Goal: Use online tool/utility: Utilize a website feature to perform a specific function

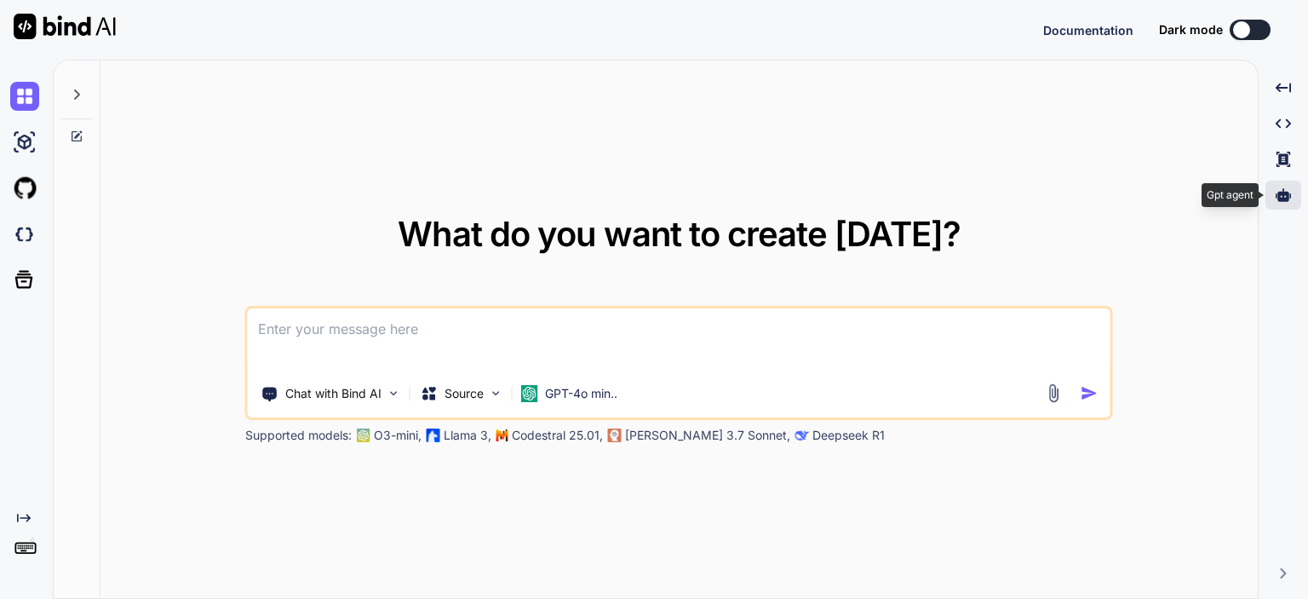
click at [1286, 196] on icon at bounding box center [1283, 194] width 15 height 13
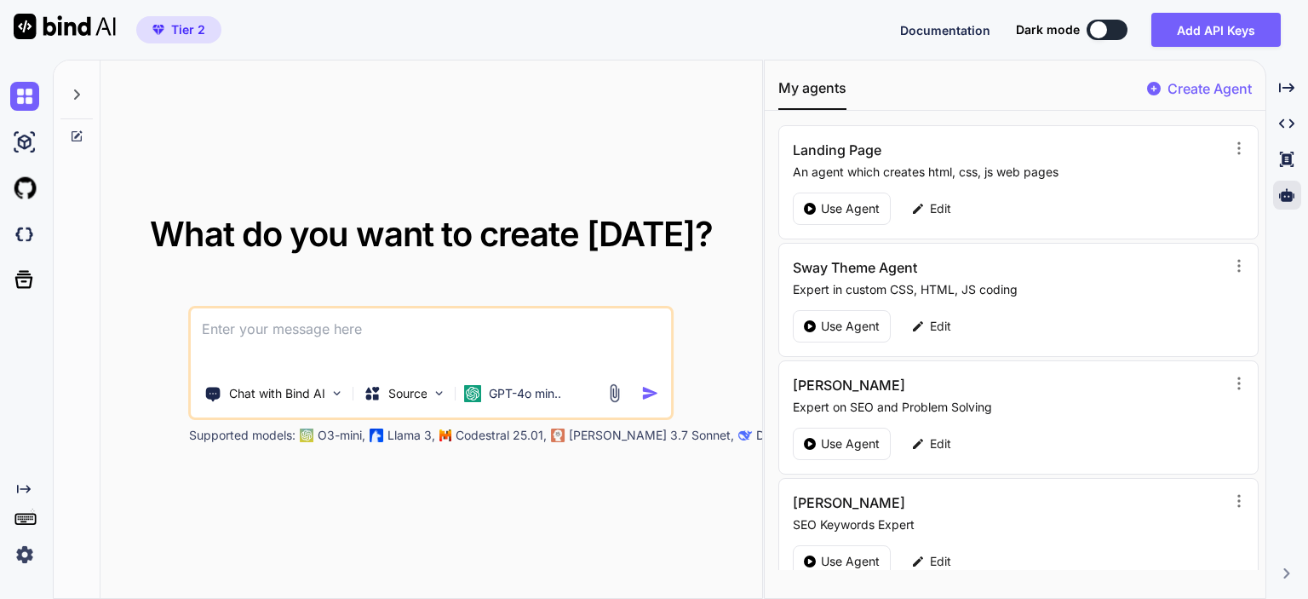
scroll to position [256, 0]
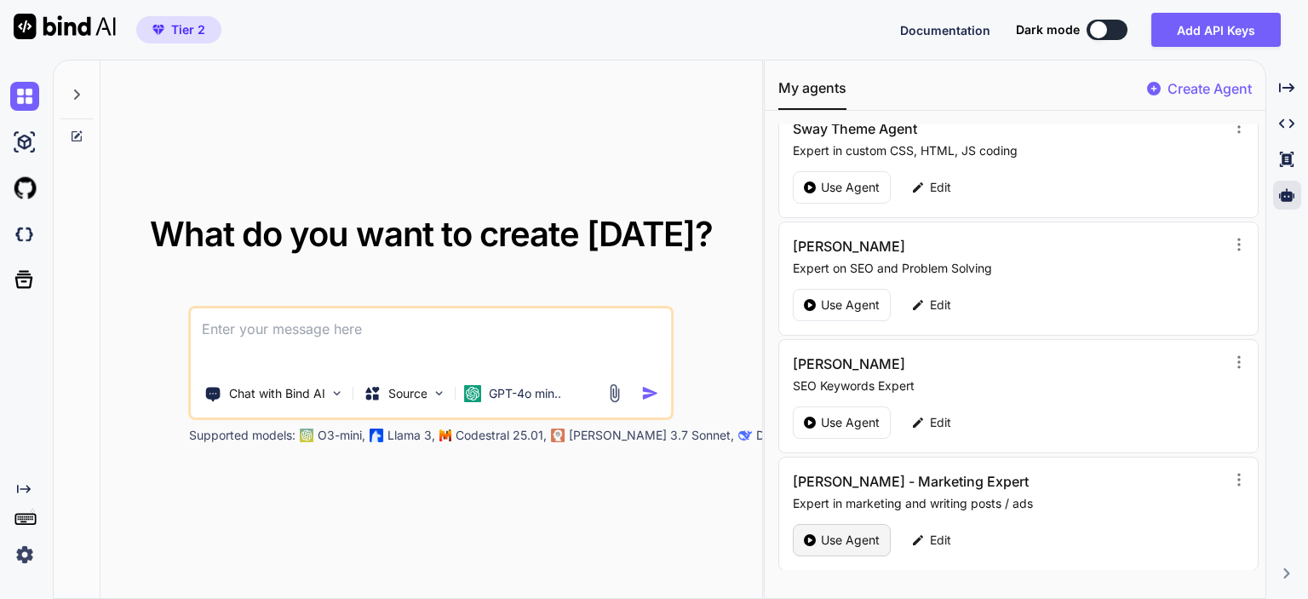
click at [839, 539] on p "Use Agent" at bounding box center [850, 540] width 59 height 17
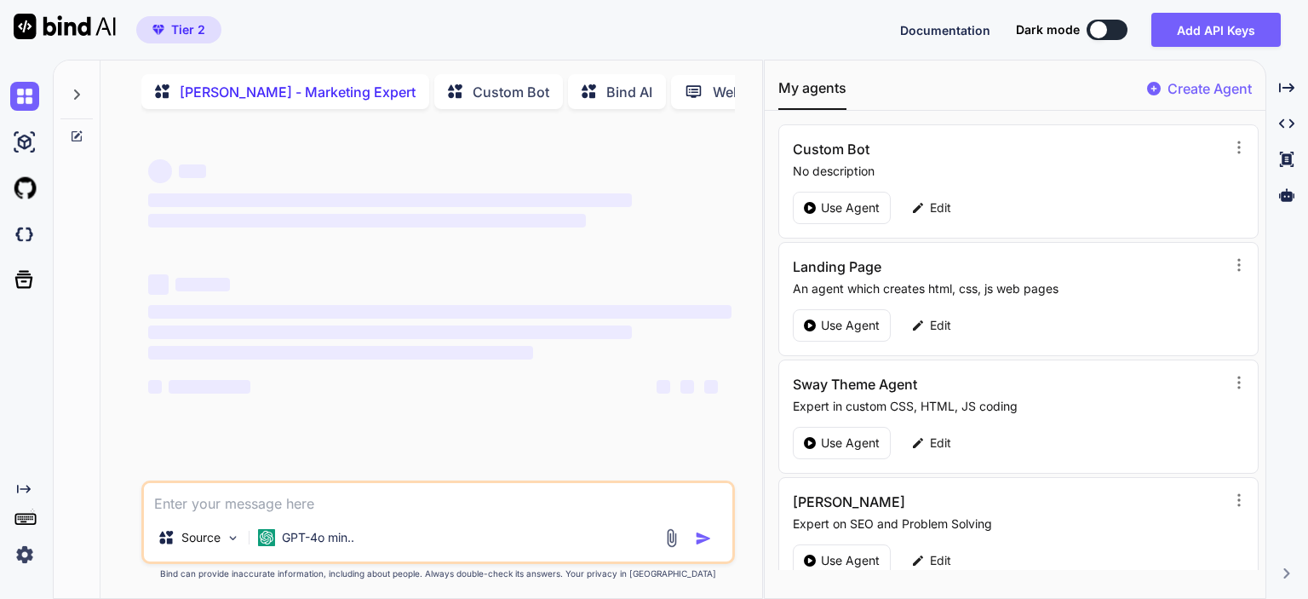
type textarea "x"
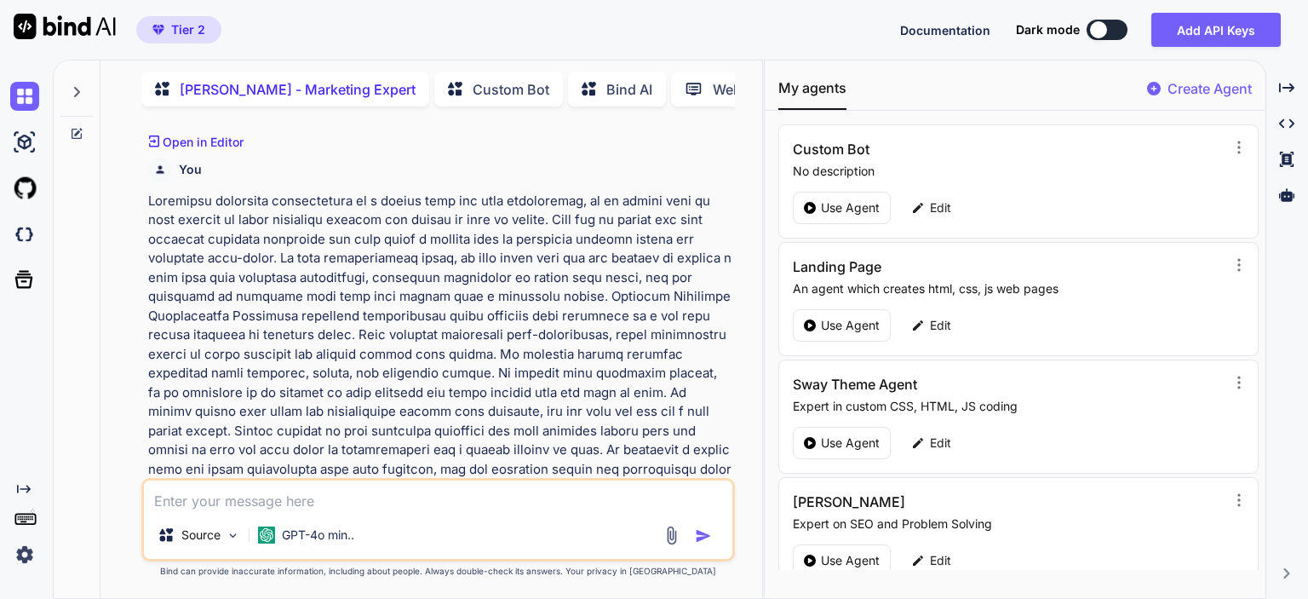
scroll to position [2517, 0]
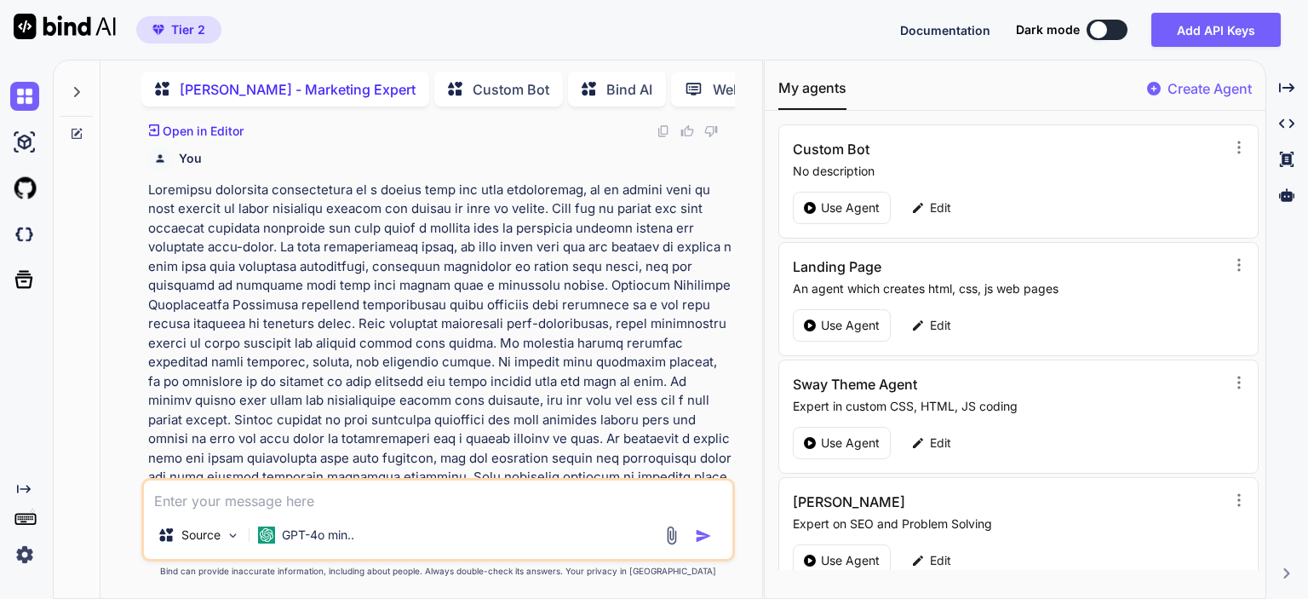
click at [550, 502] on textarea at bounding box center [438, 495] width 589 height 31
click at [252, 503] on textarea at bounding box center [438, 495] width 589 height 31
type textarea "I"
type textarea "x"
type textarea "I"
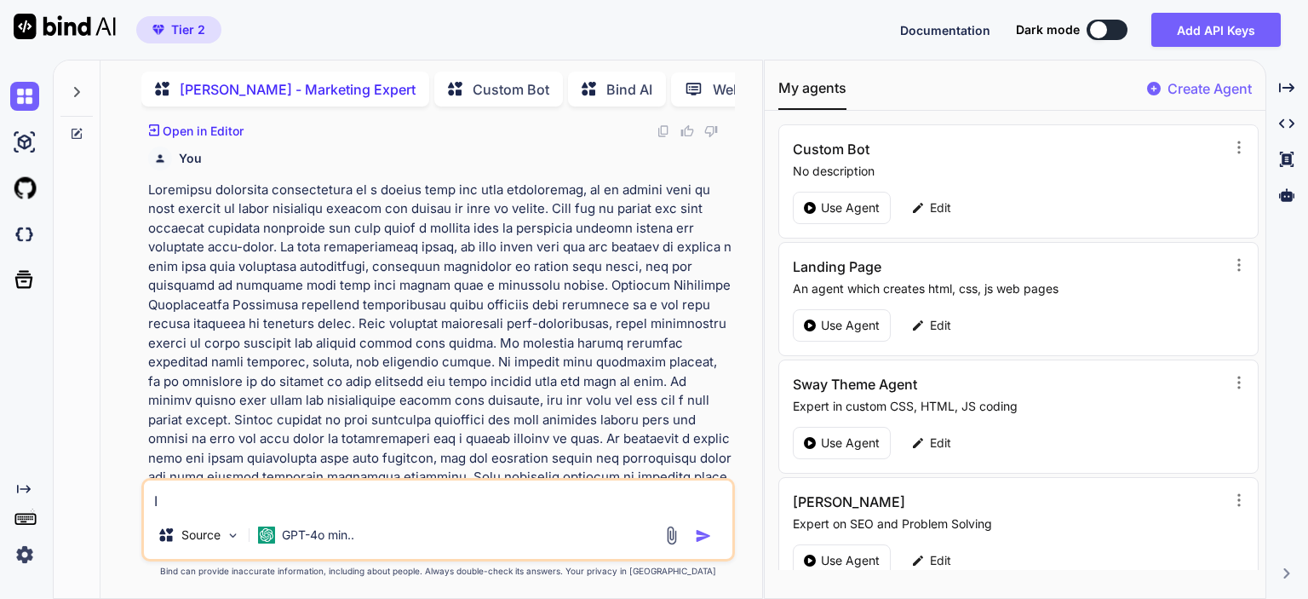
type textarea "x"
type textarea "I"
type textarea "x"
type textarea "I"
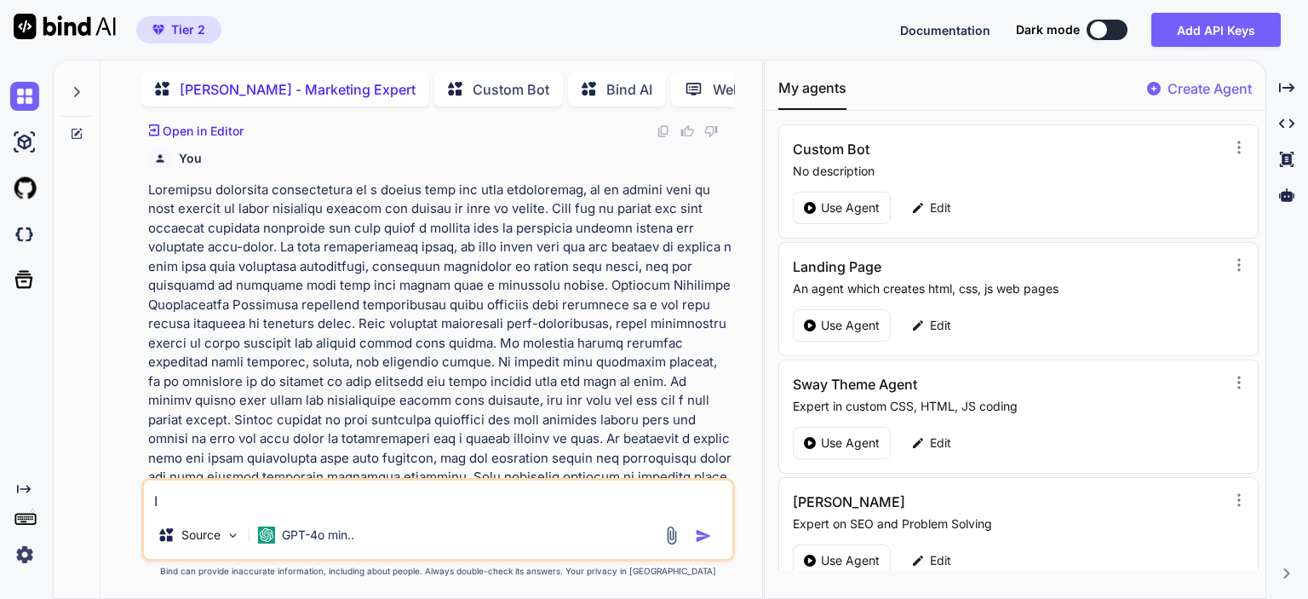
type textarea "x"
type textarea "I p"
type textarea "x"
type textarea "I pr"
type textarea "x"
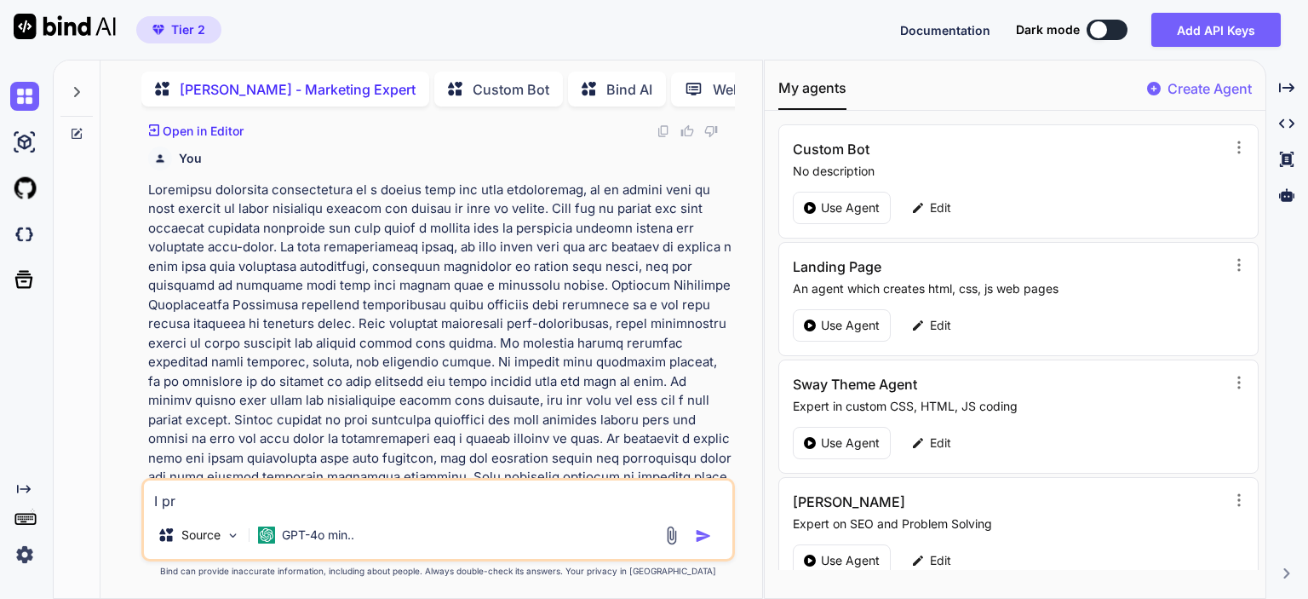
type textarea "I pro"
type textarea "x"
type textarea "I prov"
type textarea "x"
type textarea "I provi"
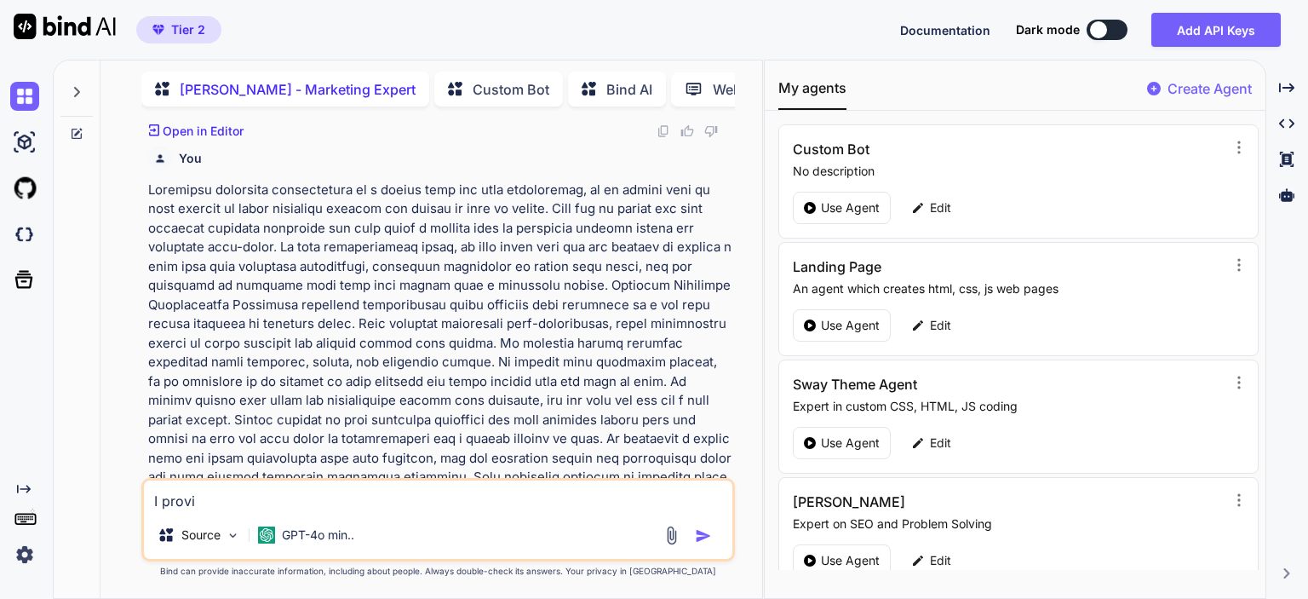
type textarea "x"
type textarea "I provid"
type textarea "x"
type textarea "I provide"
type textarea "x"
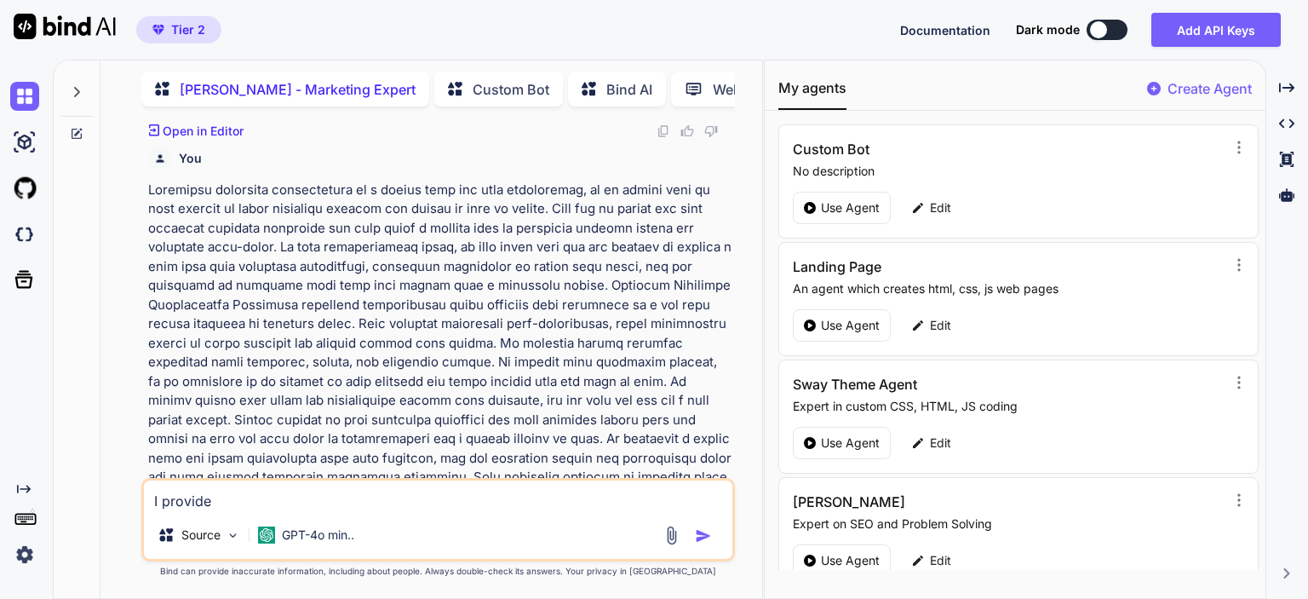
type textarea "I provide"
type textarea "x"
type textarea "I provide y"
type textarea "x"
type textarea "I provide yo"
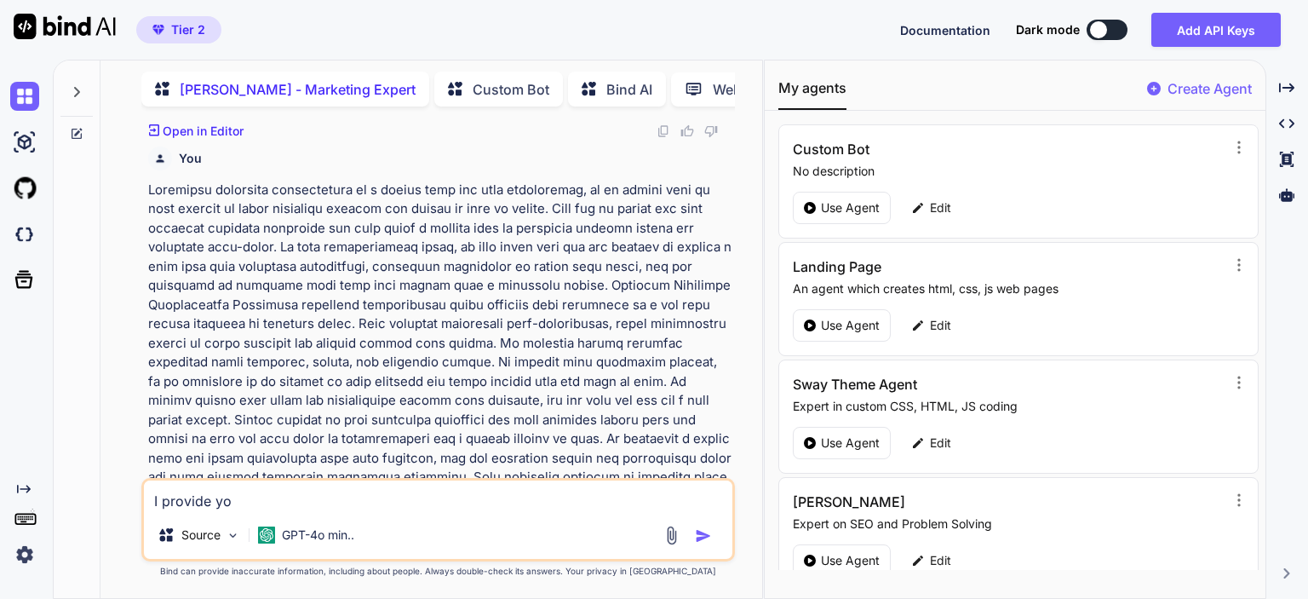
type textarea "x"
type textarea "I provide you"
type textarea "x"
type textarea "I provide you t"
type textarea "x"
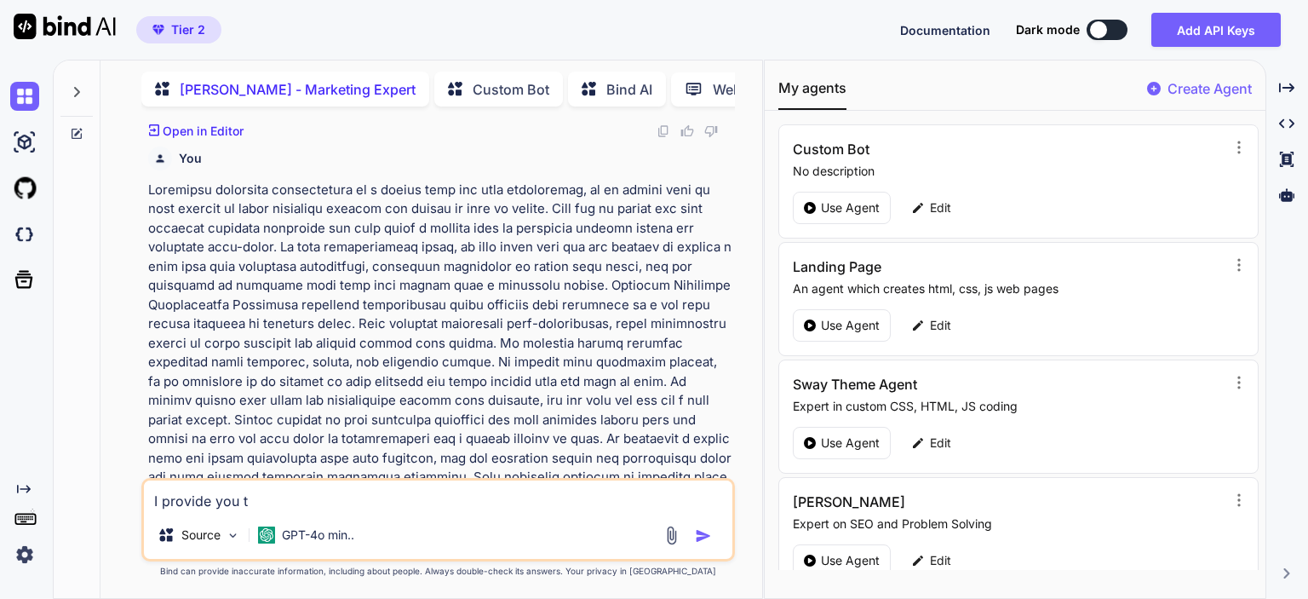
type textarea "I provide you te"
type textarea "x"
type textarea "I provide you text"
type textarea "x"
type textarea "I provide you text"
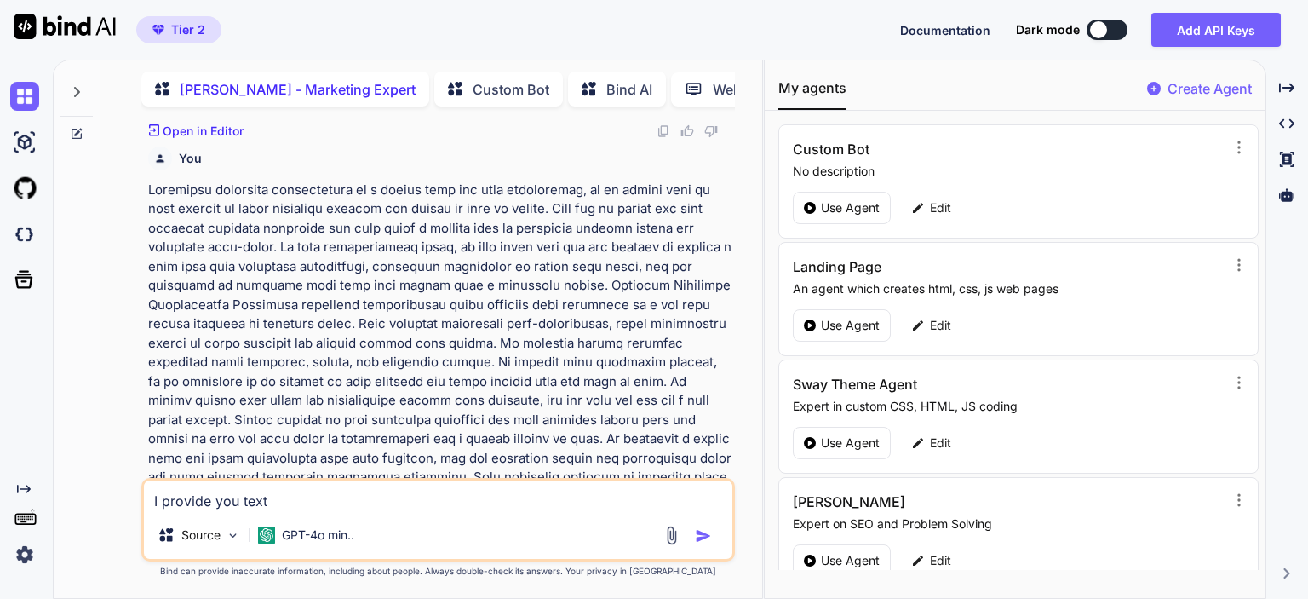
type textarea "x"
type textarea "I provide you text"
type textarea "x"
type textarea "I provide you tex"
type textarea "x"
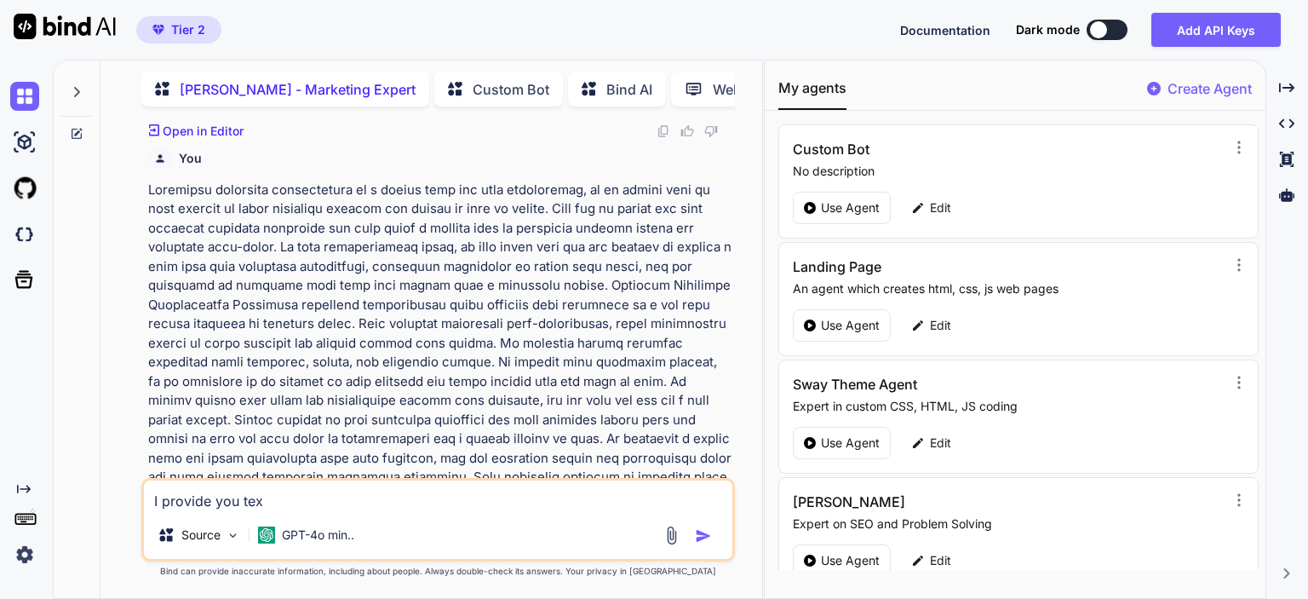
type textarea "I provide you te"
type textarea "x"
type textarea "I provide you t"
type textarea "x"
type textarea "I provide you"
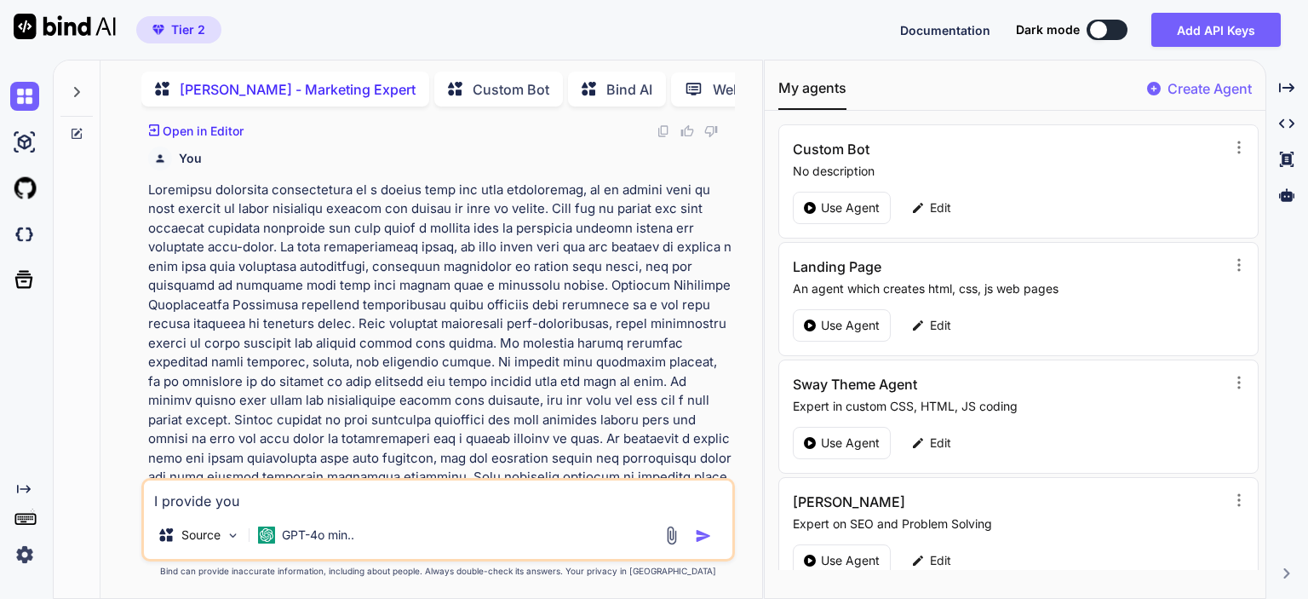
type textarea "x"
type textarea "I provide you"
type textarea "x"
type textarea "I provide you"
type textarea "x"
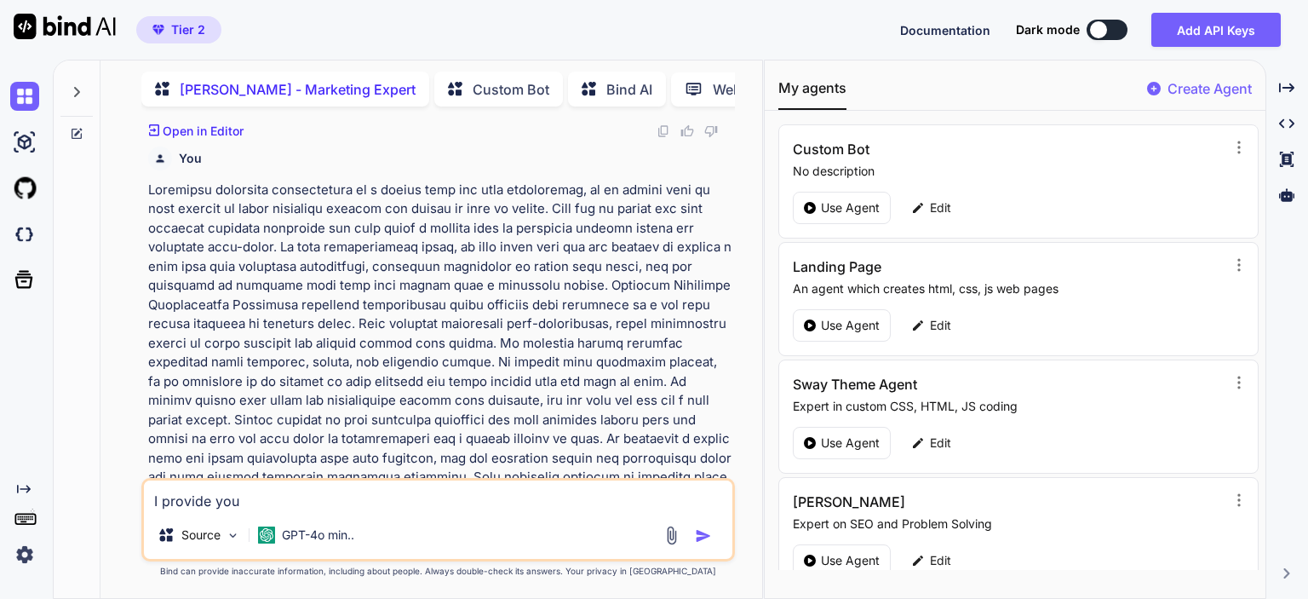
type textarea "I provide you a"
type textarea "x"
type textarea "I provide you an"
type textarea "x"
type textarea "I provide you an"
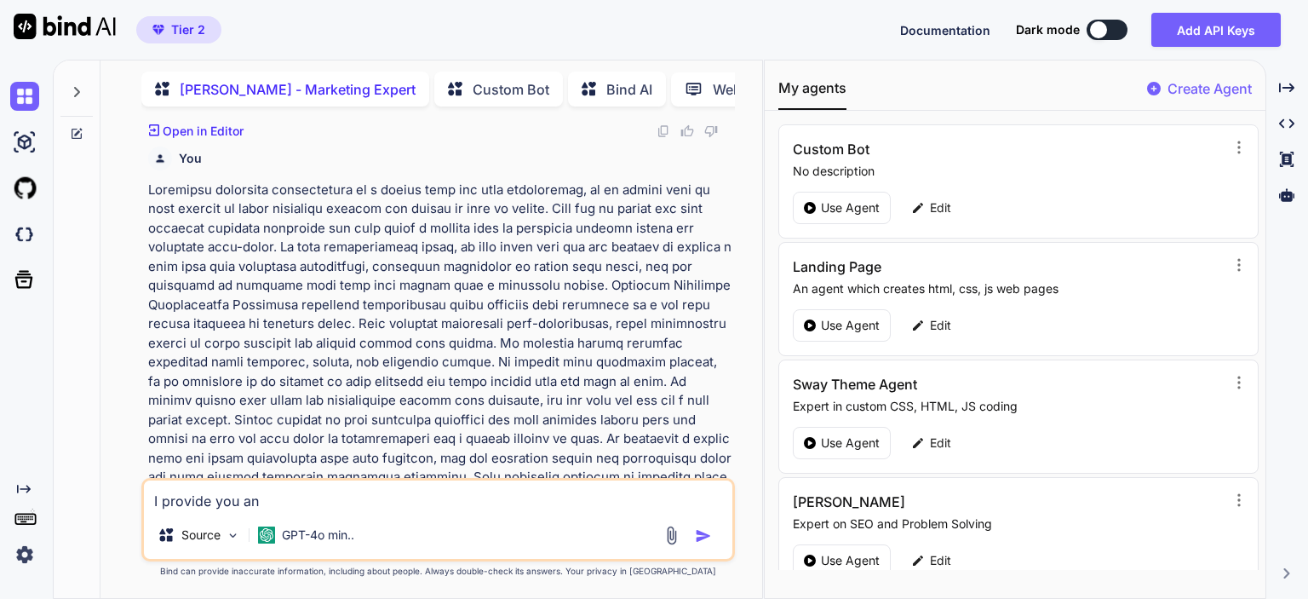
type textarea "x"
type textarea "I provide you an ar"
type textarea "x"
type textarea "I provide you an arti"
type textarea "x"
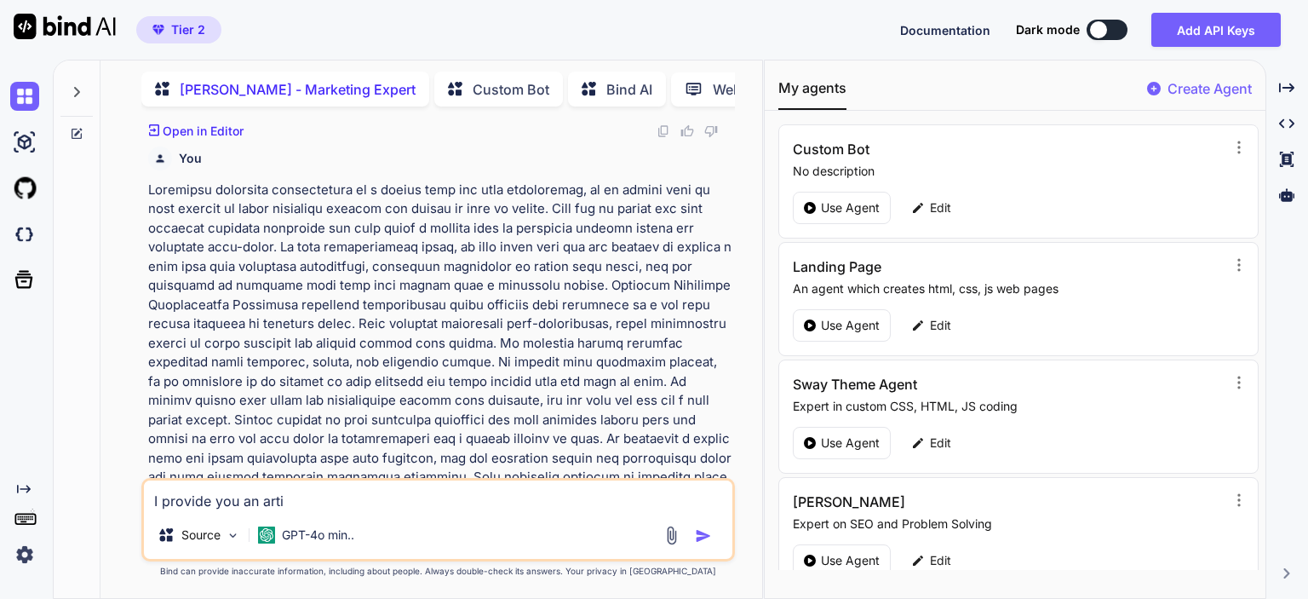
type textarea "I provide you an artic"
type textarea "x"
type textarea "I provide you an articl"
type textarea "x"
type textarea "I provide you an article"
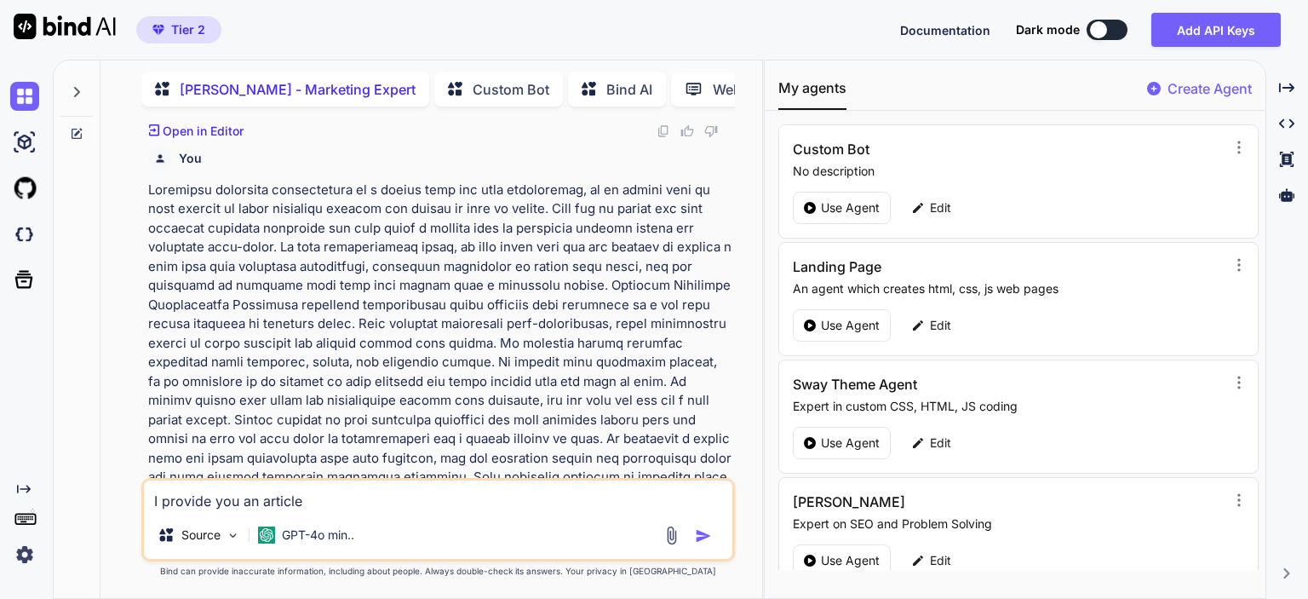
type textarea "x"
type textarea "I provide you an article"
type textarea "x"
type textarea "I provide you an article b"
type textarea "x"
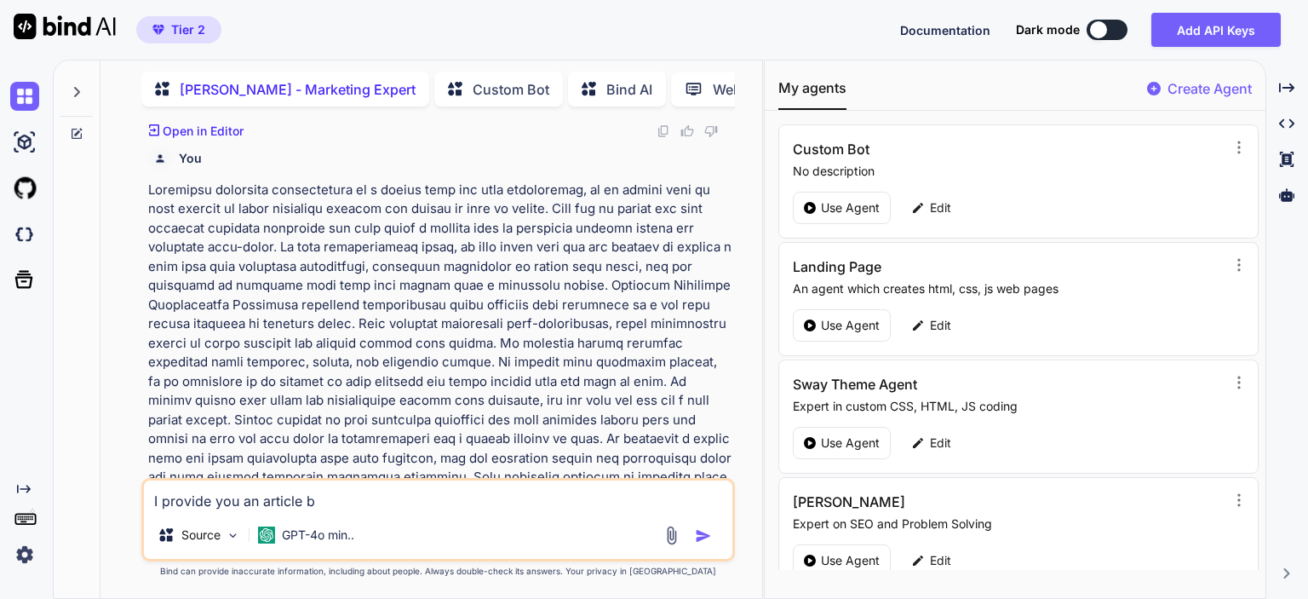
type textarea "I provide you an article be"
type textarea "x"
type textarea "I provide you an article bel"
type textarea "x"
type textarea "I provide you an article belo"
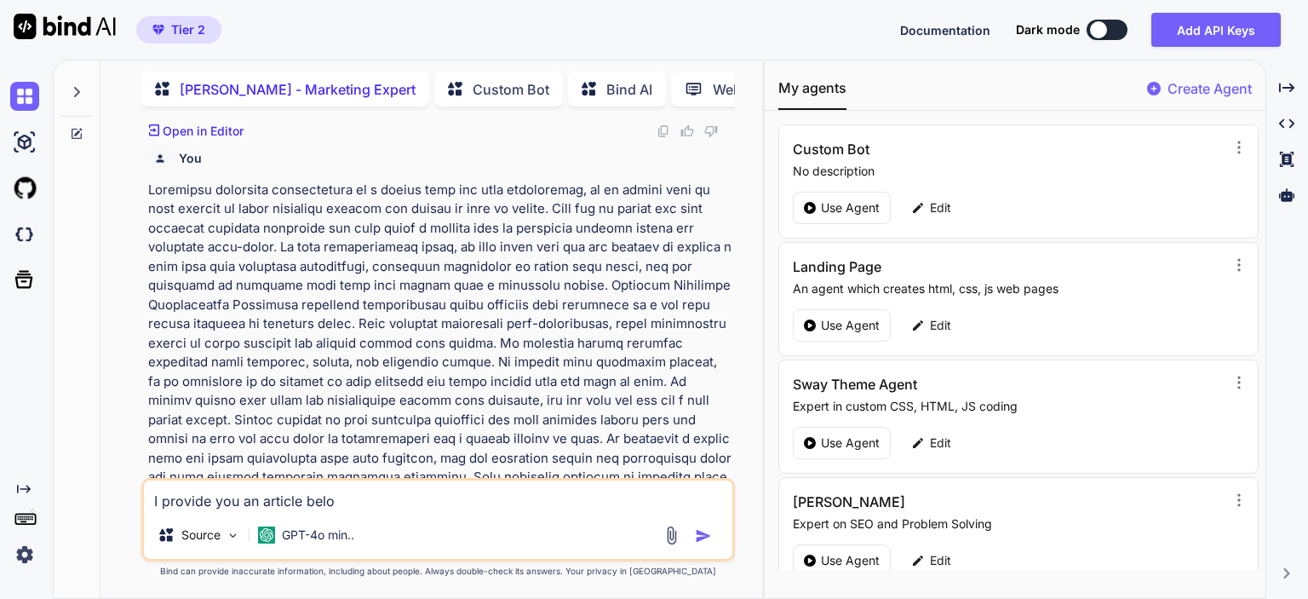
type textarea "x"
type textarea "I provide you an article below"
type textarea "x"
type textarea "I provide you an article below."
type textarea "x"
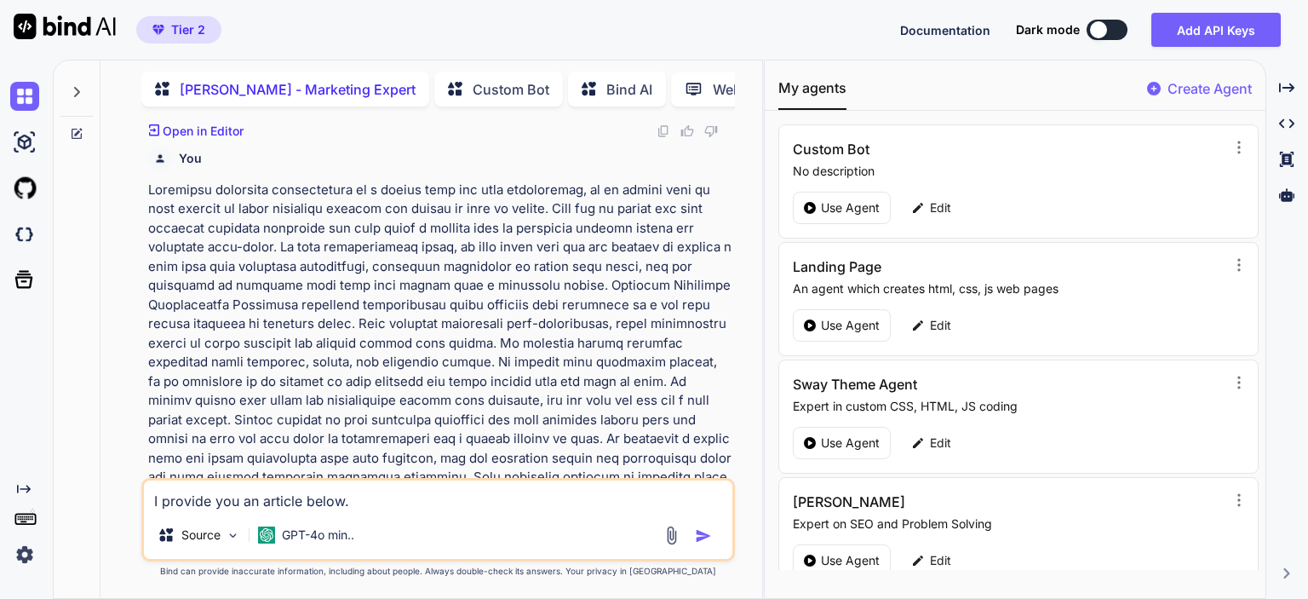
type textarea "I provide you an article below."
type textarea "x"
type textarea "I provide you an article below. I"
type textarea "x"
type textarea "I provide you an article below. I n"
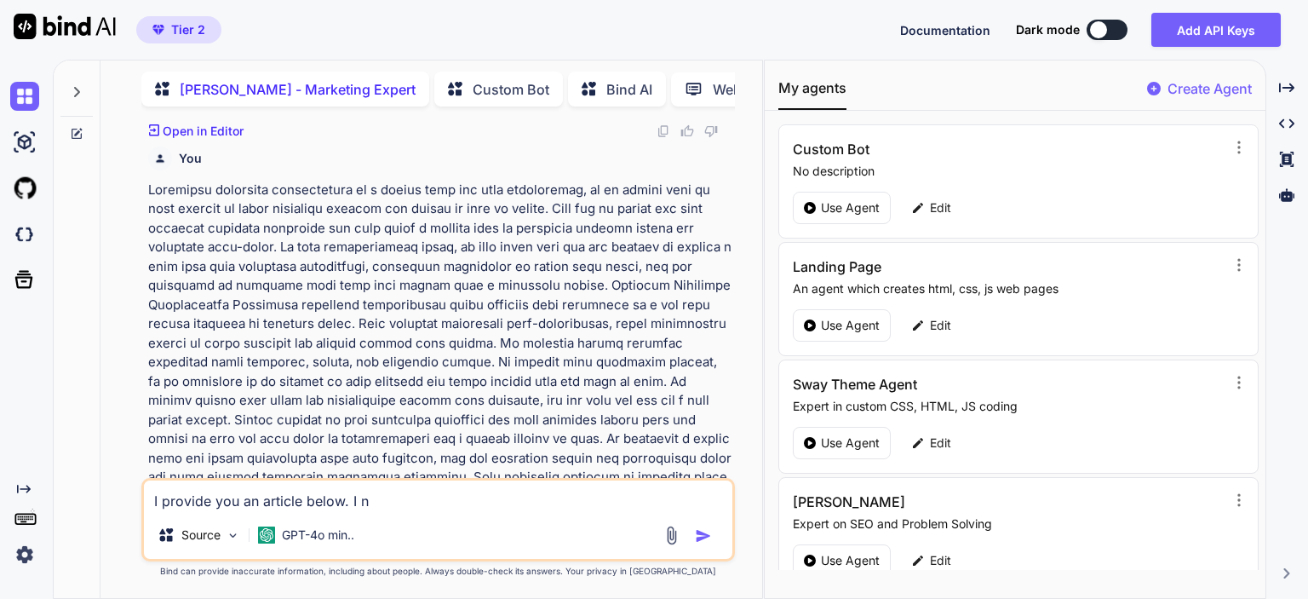
type textarea "x"
type textarea "I provide you an article below. I ne"
type textarea "x"
type textarea "I provide you an article below. I nee"
type textarea "x"
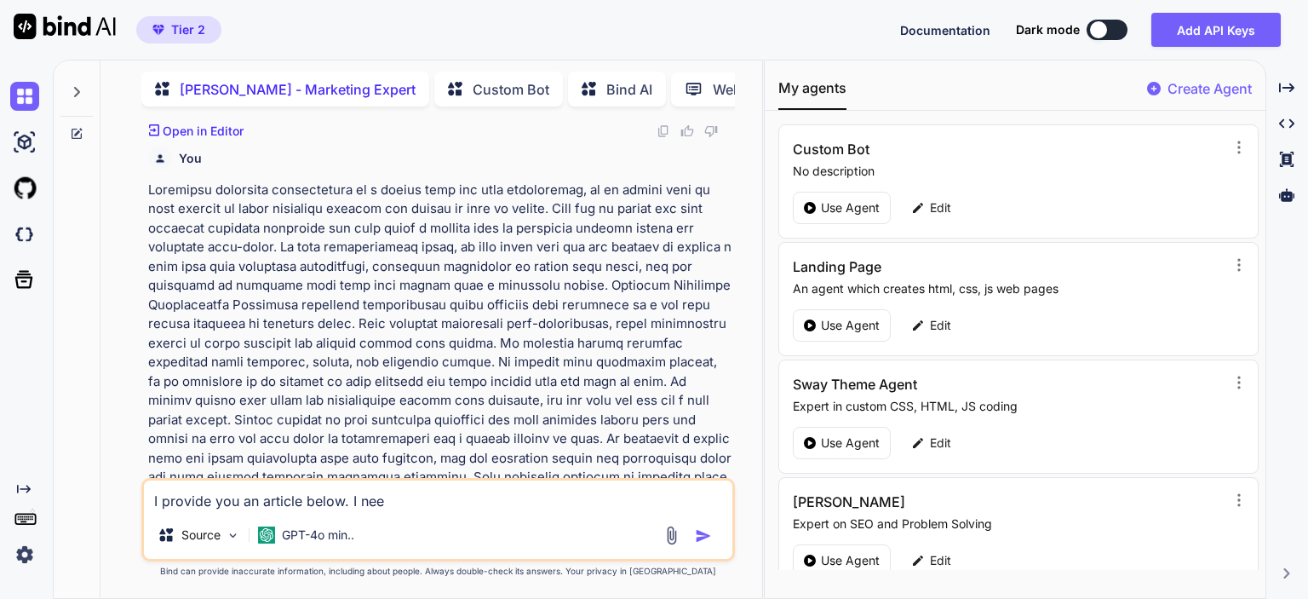
type textarea "I provide you an article below. I need"
type textarea "x"
type textarea "I provide you an article below. I need"
type textarea "x"
type textarea "I provide you an article below. I need y"
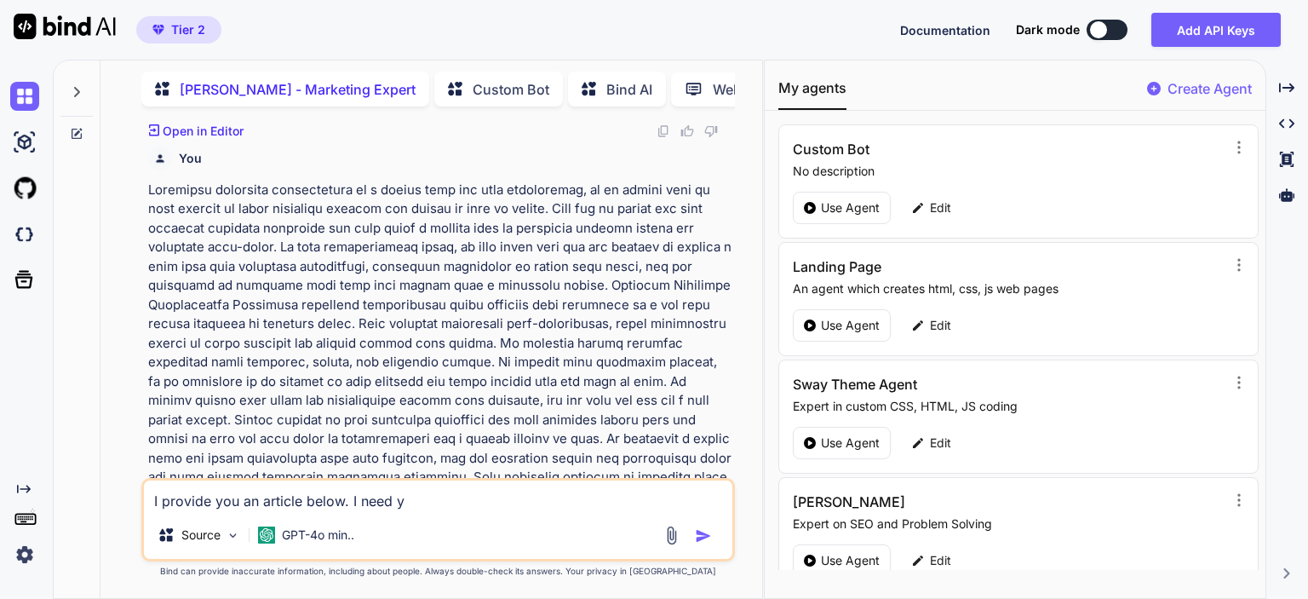
type textarea "x"
type textarea "I provide you an article below. I need yo"
type textarea "x"
type textarea "I provide you an article below. I need you"
type textarea "x"
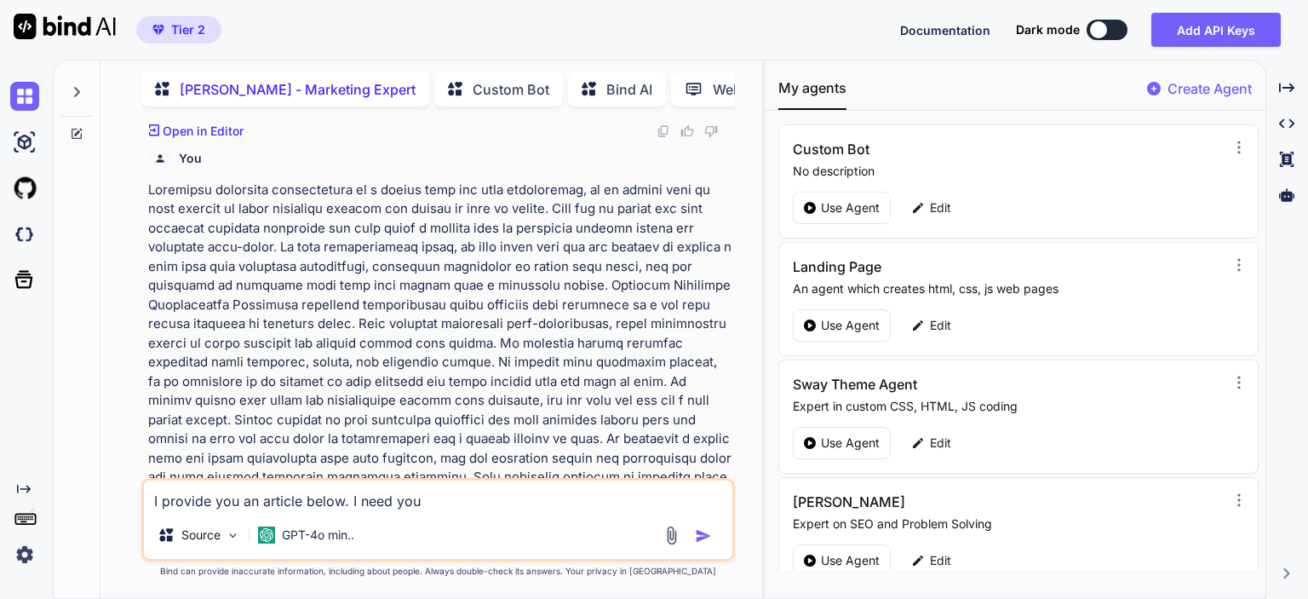
type textarea "I provide you an article below. I need you"
type textarea "x"
type textarea "I provide you an article below. I need you m"
type textarea "x"
type textarea "I provide you an article below. I need you mak"
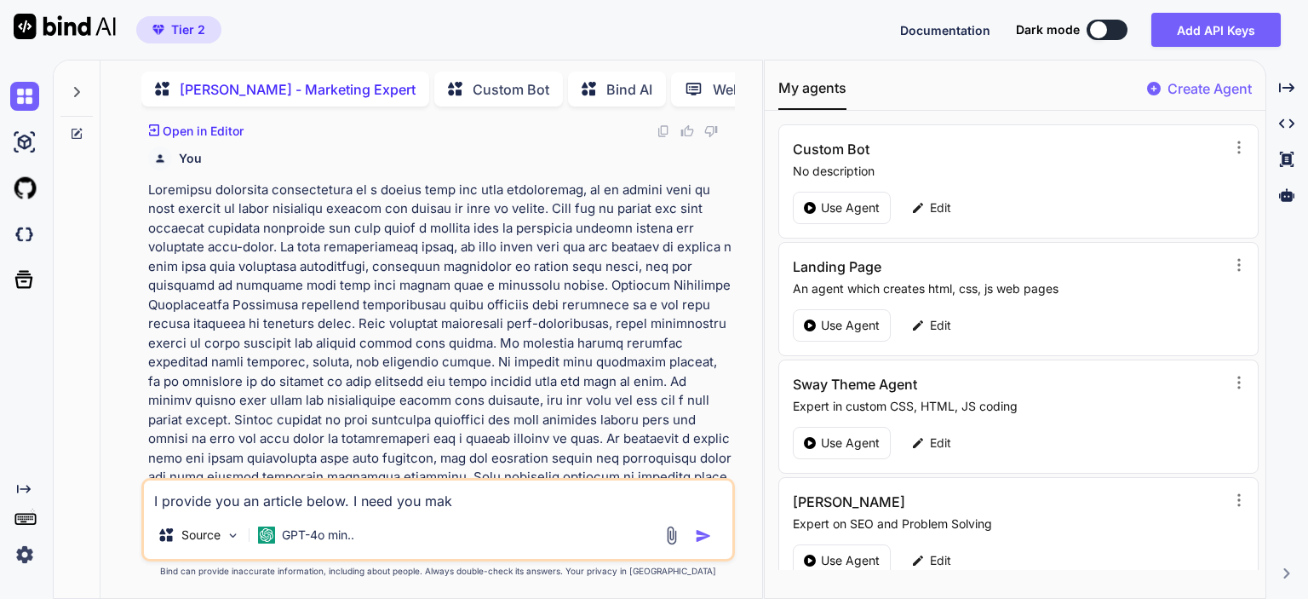
type textarea "x"
type textarea "I provide you an article below. I need you make"
type textarea "x"
type textarea "I provide you an article below. I need you make a"
type textarea "x"
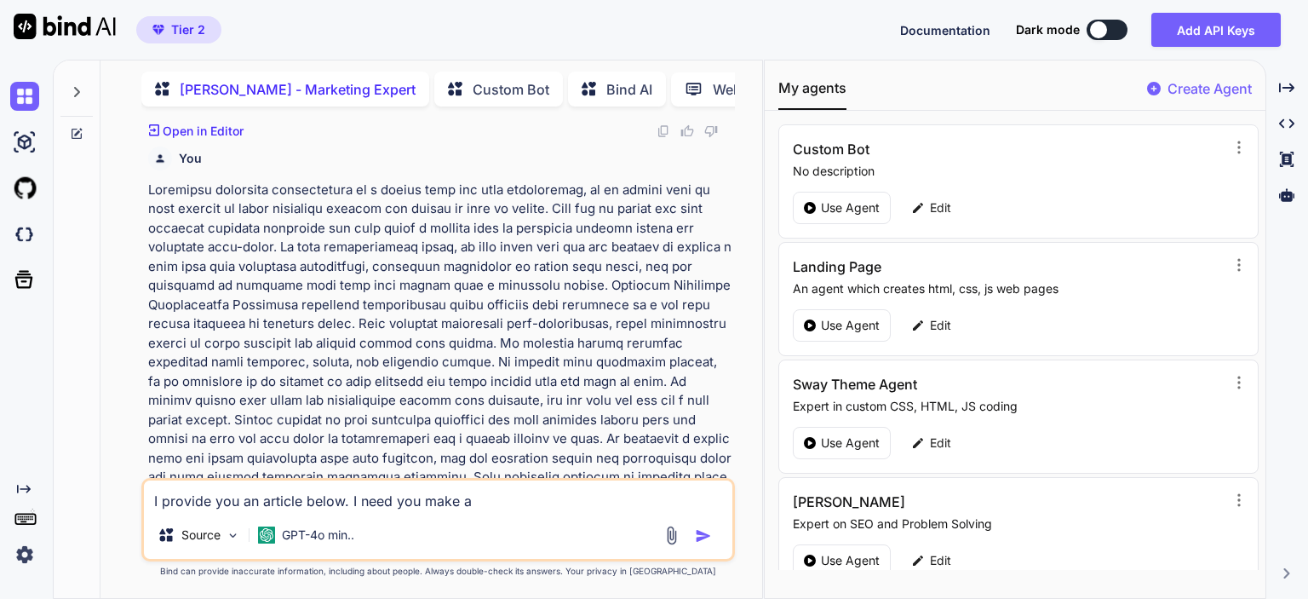
type textarea "I provide you an article below. I need you make a s"
type textarea "x"
type textarea "I provide you an article below. I need you make a sc"
type textarea "x"
type textarea "I provide you an article below. I need you make a scr"
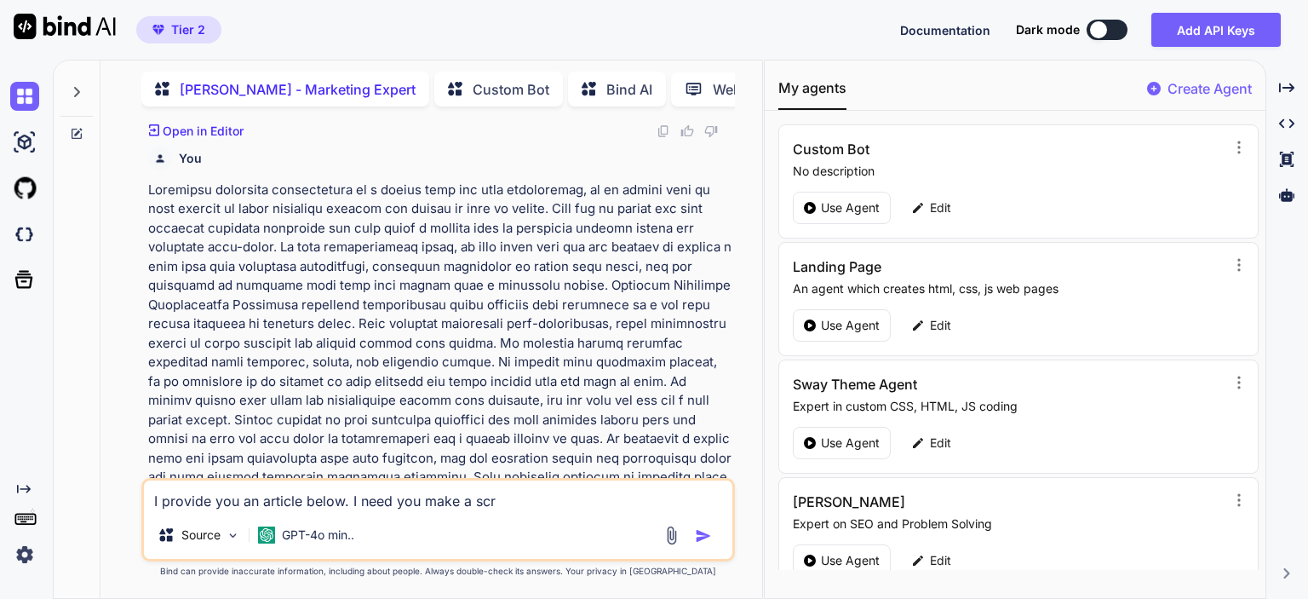
type textarea "x"
type textarea "I provide you an article below. I need you make a scri"
type textarea "x"
type textarea "I provide you an article below. I need you make a scrip"
type textarea "x"
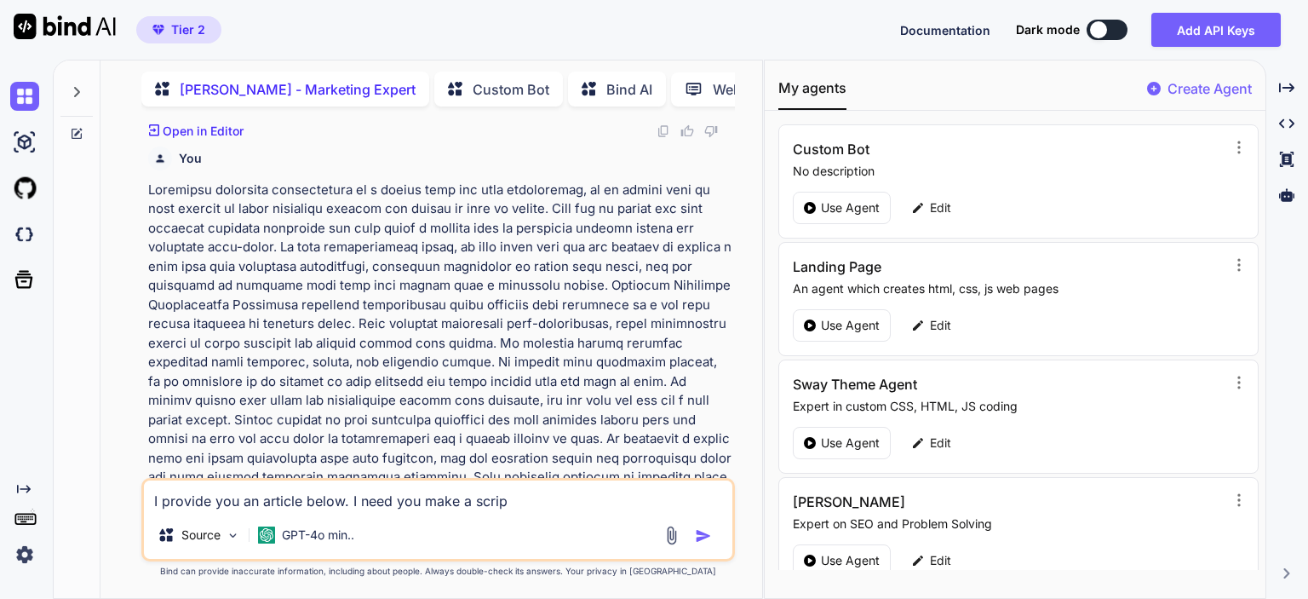
type textarea "I provide you an article below. I need you make a script"
type textarea "x"
type textarea "I provide you an article below. I need you make a script"
type textarea "x"
type textarea "I provide you an article below. I need you make a script f"
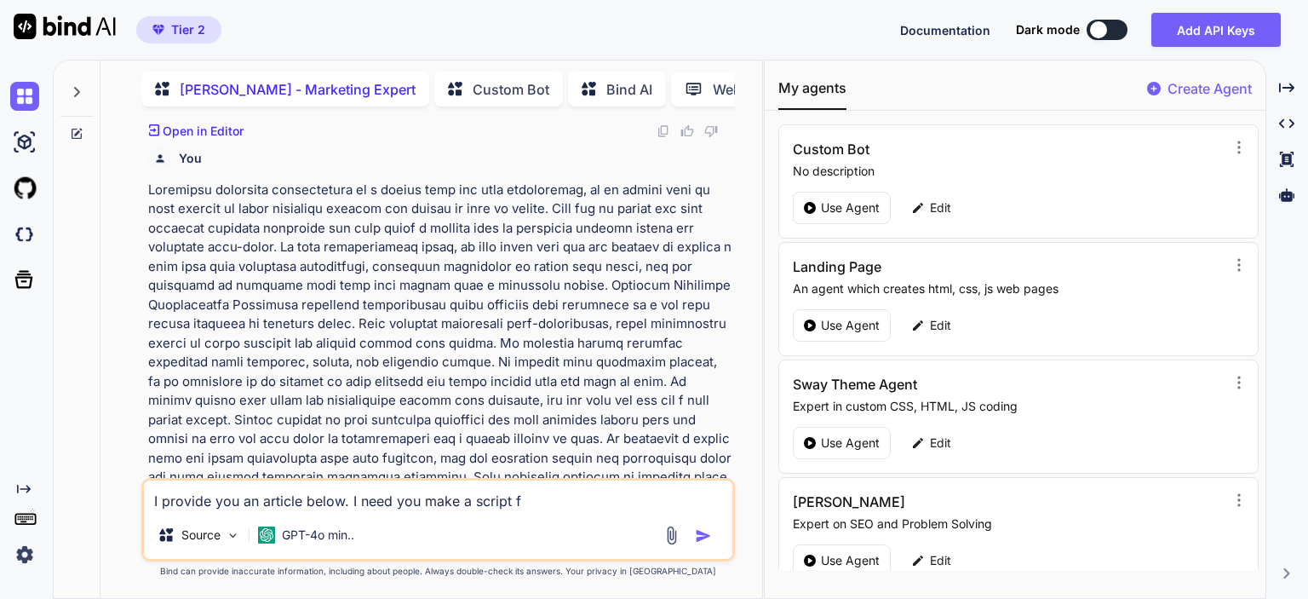
type textarea "x"
type textarea "I provide you an article below. I need you make a script fr"
type textarea "x"
type textarea "I provide you an article below. I need you make a script fro"
type textarea "x"
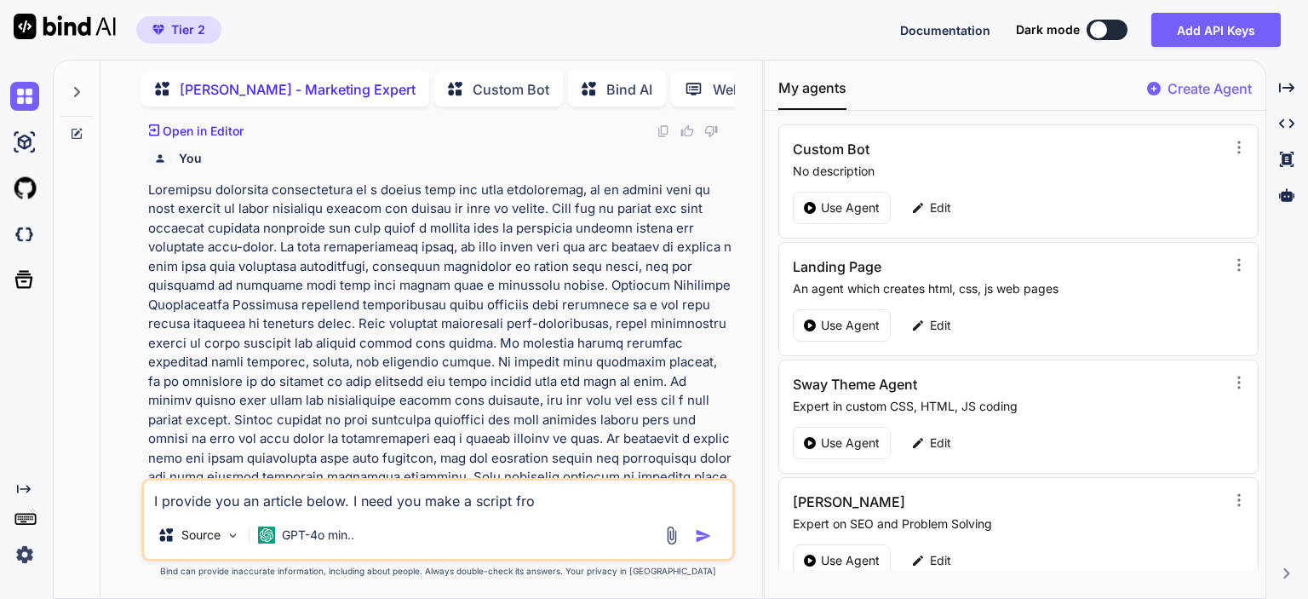
type textarea "I provide you an article below. I need you make a script from"
type textarea "x"
type textarea "I provide you an article below. I need you make a script from"
type textarea "x"
type textarea "I provide you an article below. I need you make a script from t"
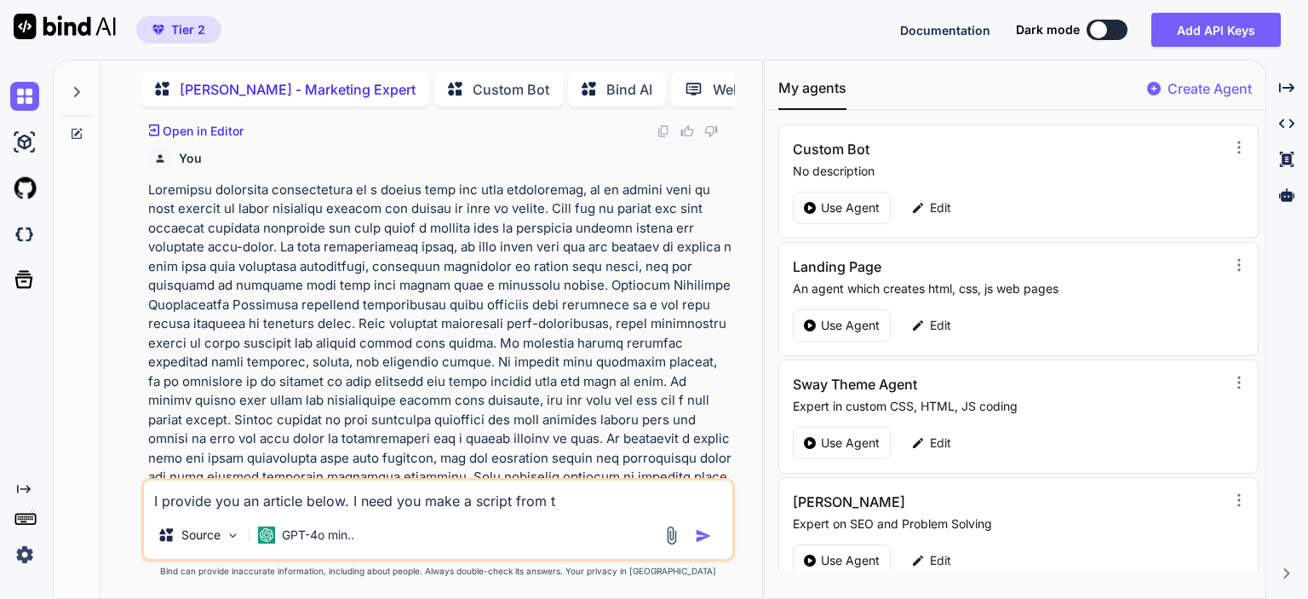
type textarea "x"
type textarea "I provide you an article below. I need you make a script from th"
type textarea "x"
type textarea "I provide you an article below. I need you make a script from thi"
type textarea "x"
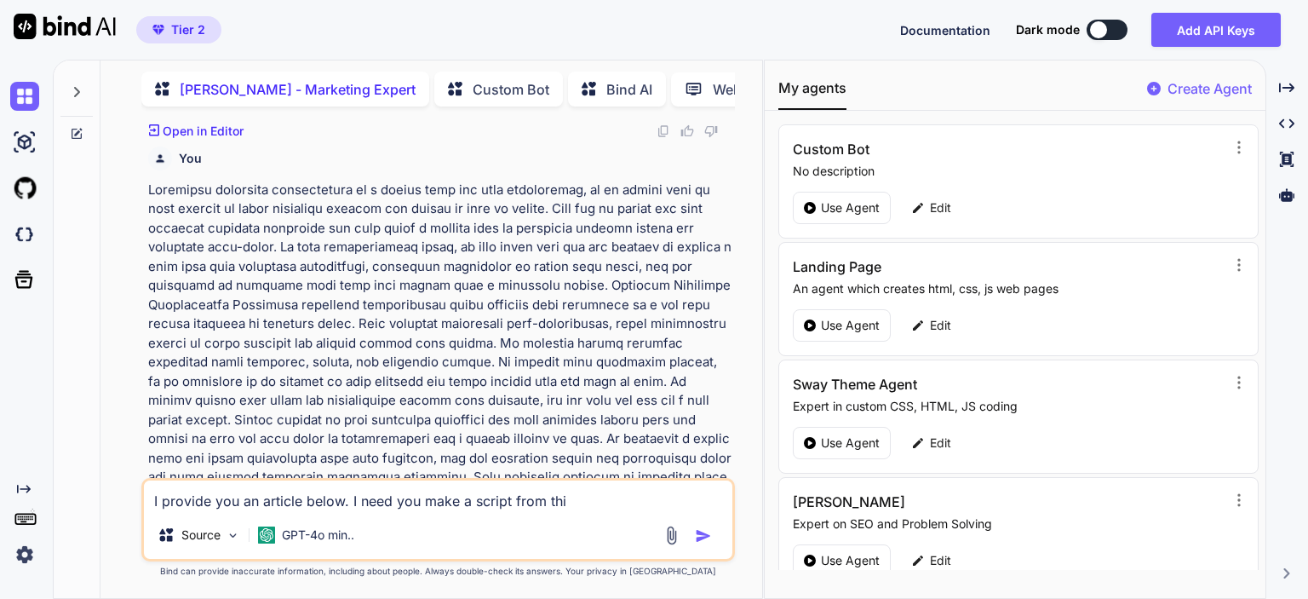
type textarea "I provide you an article below. I need you make a script from this"
type textarea "x"
type textarea "I provide you an article below. I need you make a script from this"
type textarea "x"
type textarea "I provide you an article below. I need you make a script from this b"
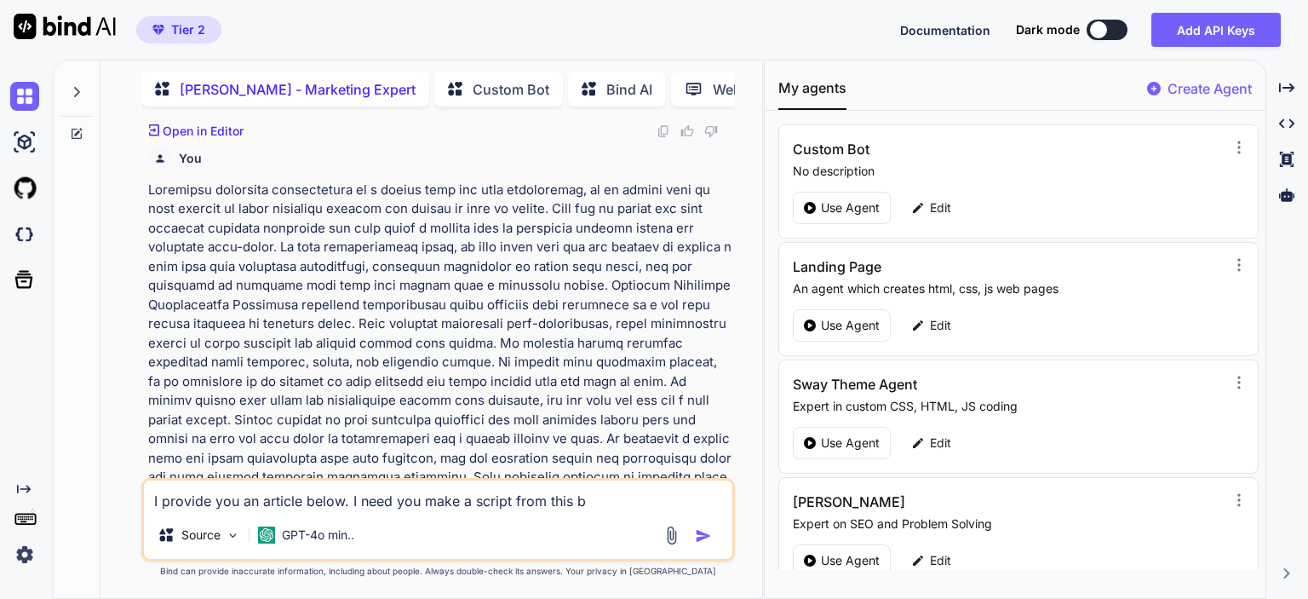
type textarea "x"
type textarea "I provide you an article below. I need you make a script from this be"
type textarea "x"
type textarea "I provide you an article below. I need you make a script from this bet"
type textarea "x"
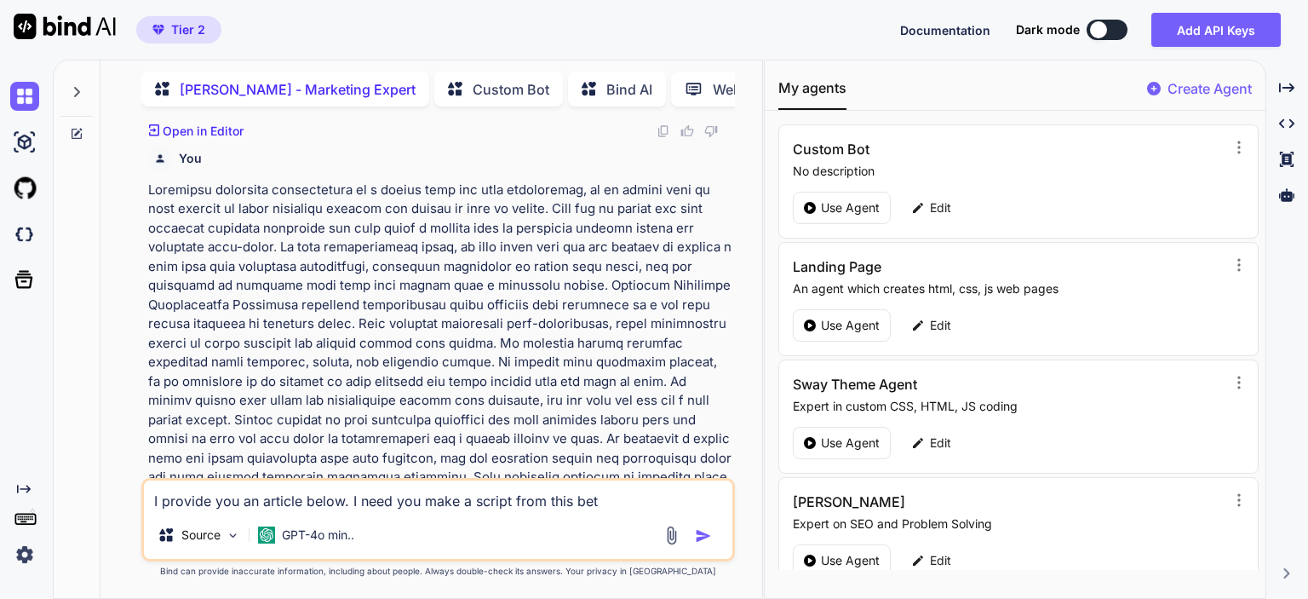
type textarea "I provide you an article below. I need you make a script from this betw"
type textarea "x"
type textarea "I provide you an article below. I need you make a script from this betwe"
type textarea "x"
type textarea "I provide you an article below. I need you make a script from this between"
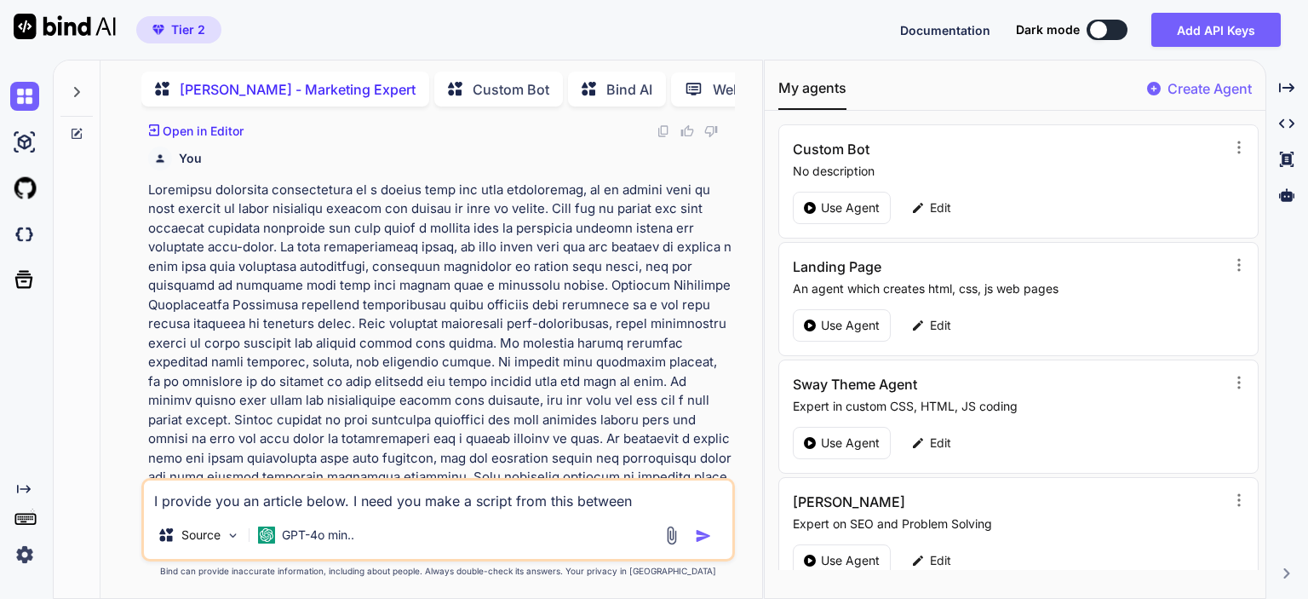
type textarea "x"
type textarea "I provide you an article below. I need you make a script from this between a"
type textarea "x"
type textarea "I provide you an article below. I need you make a script from this between a"
type textarea "x"
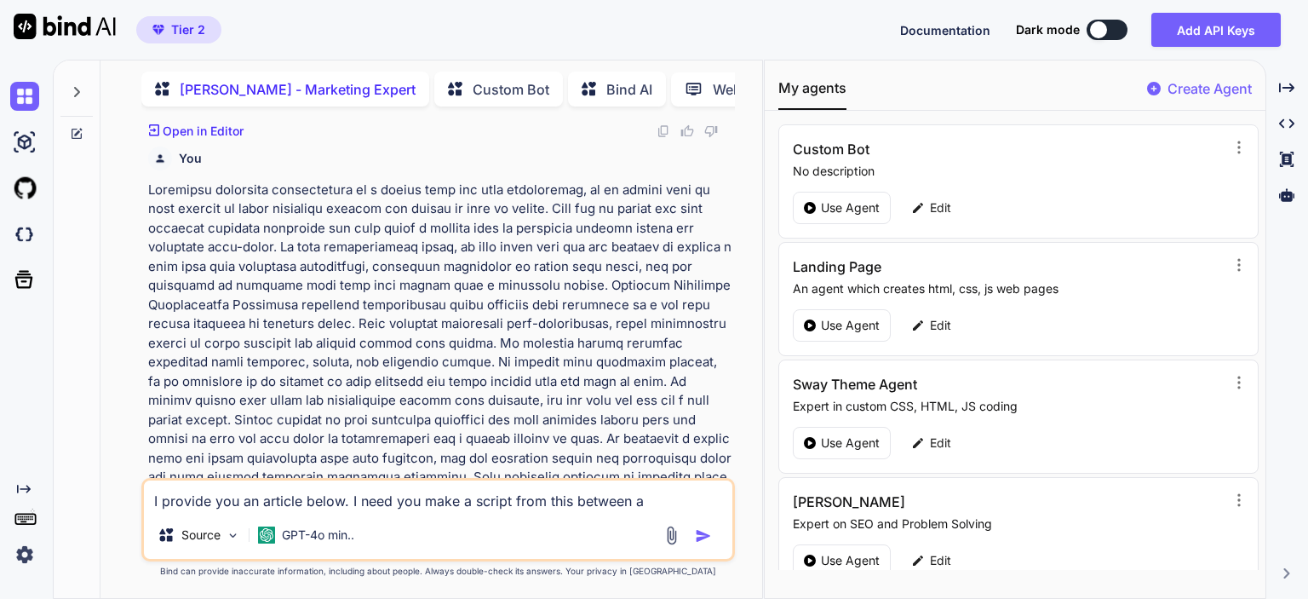
type textarea "I provide you an article below. I need you make a script from this between a h"
type textarea "x"
type textarea "I provide you an article below. I need you make a script from this between a ho"
type textarea "x"
type textarea "I provide you an article below. I need you make a script from this between a hos"
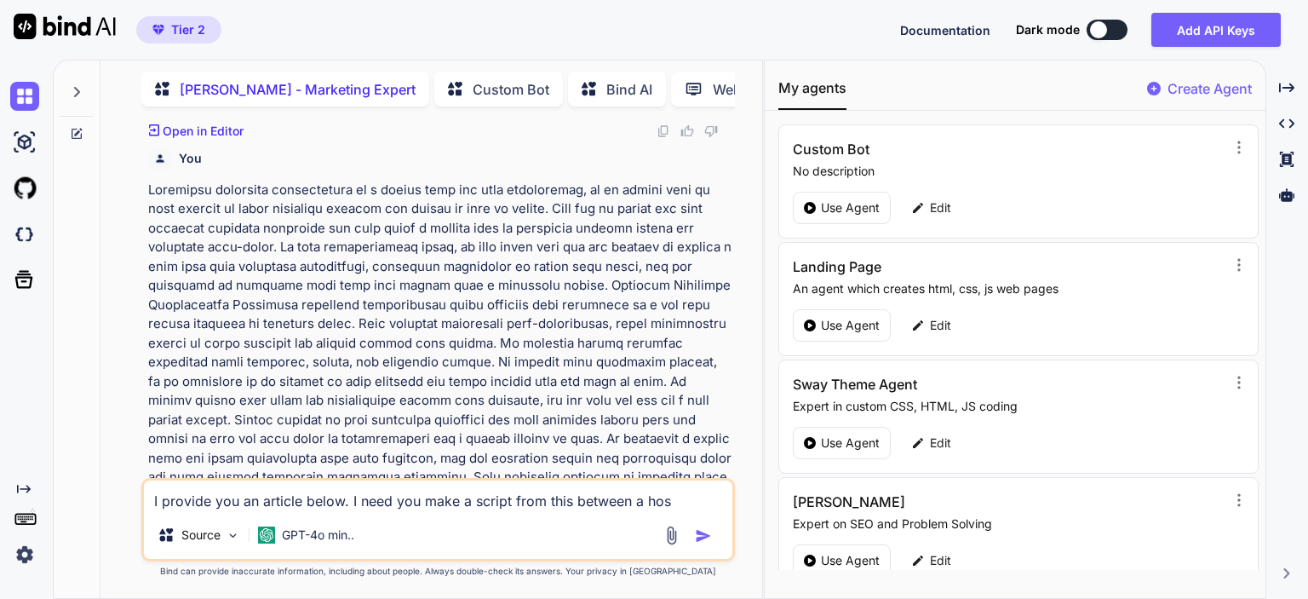
type textarea "x"
type textarea "I provide you an article below. I need you make a script from this between a ho…"
type textarea "x"
type textarea "I provide you an article below. I need you make a script from this between a ho…"
type textarea "x"
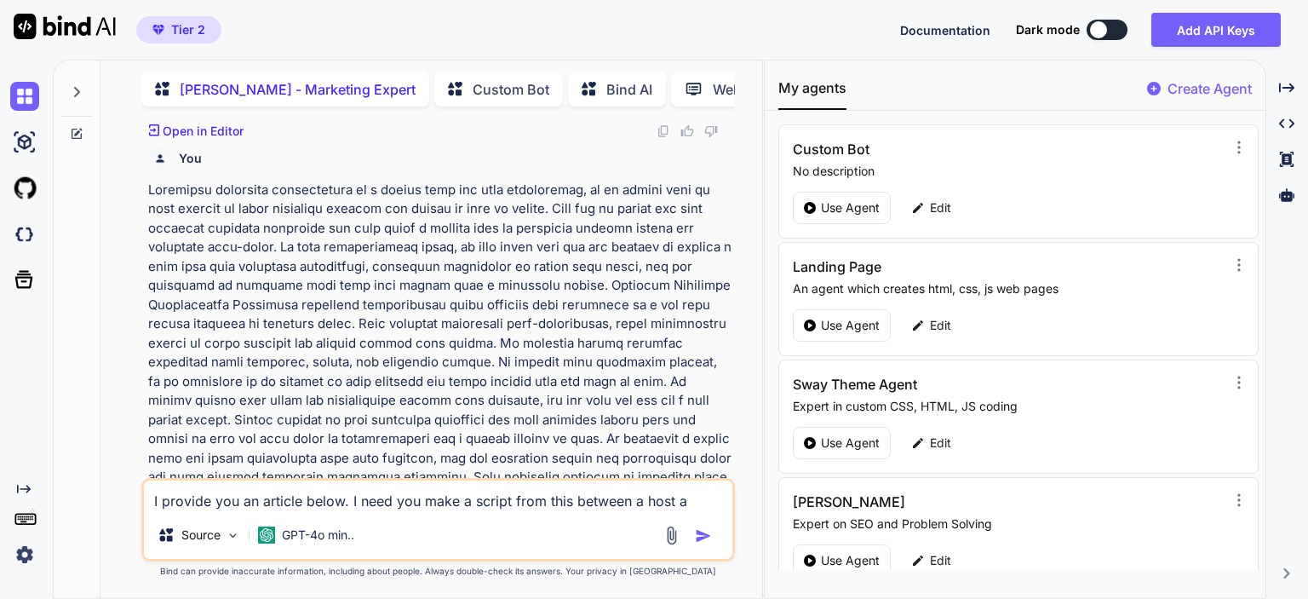
type textarea "I provide you an article below. I need you make a script from this between a ho…"
type textarea "x"
type textarea "I provide you an article below. I need you make a script from this between a ho…"
type textarea "x"
type textarea "I provide you an article below. I need you make a script from this between a ho…"
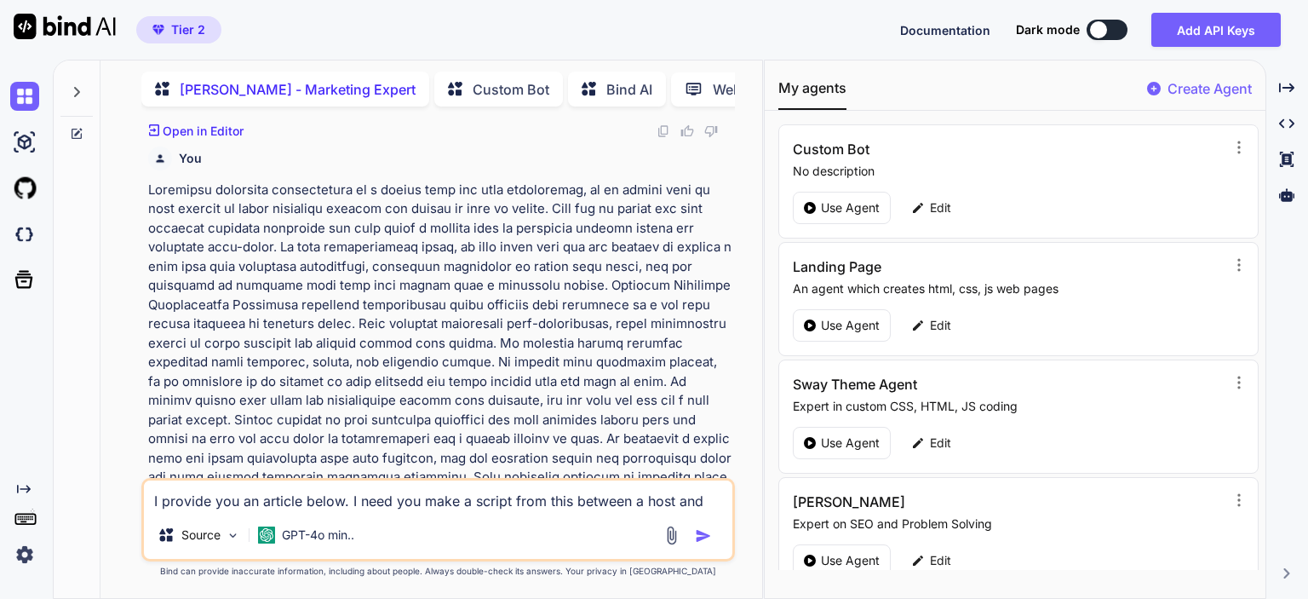
type textarea "x"
type textarea "I provide you an article below. I need you make a script from this between a ho…"
type textarea "x"
type textarea "I provide you an article below. I need you make a script from this between a ho…"
type textarea "x"
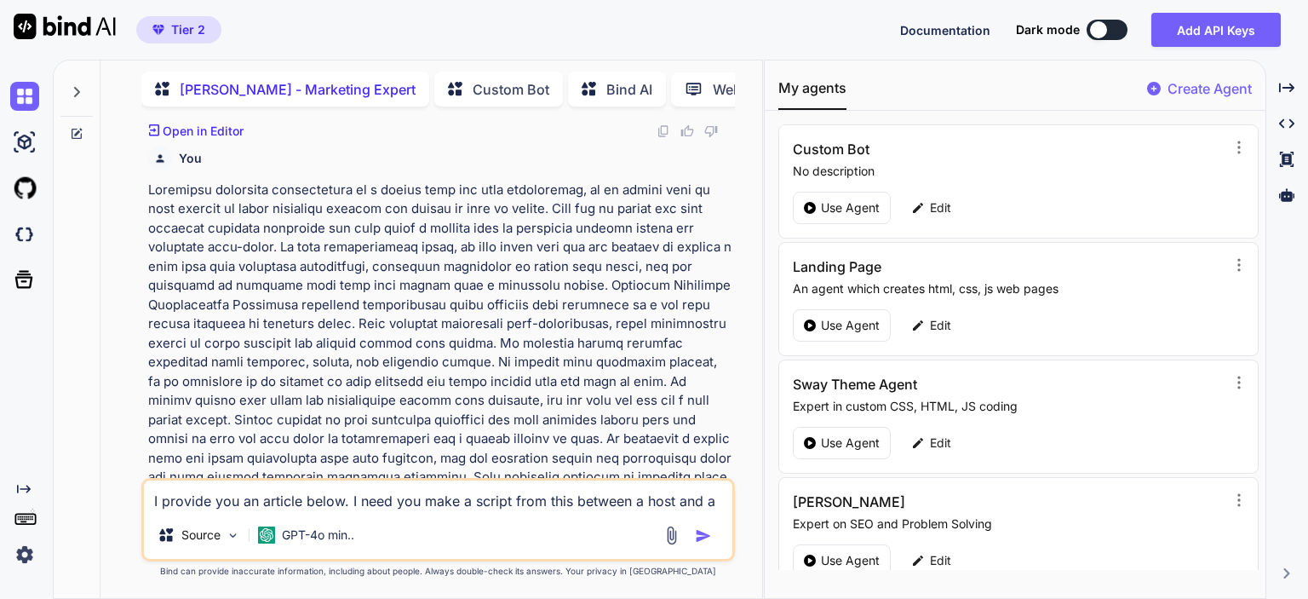
type textarea "I provide you an article below. I need you make a script from this between a ho…"
type textarea "x"
type textarea "I provide you an article below. I need you make a script from this between a ho…"
type textarea "x"
type textarea "I provide you an article below. I need you make a script from this between a ho…"
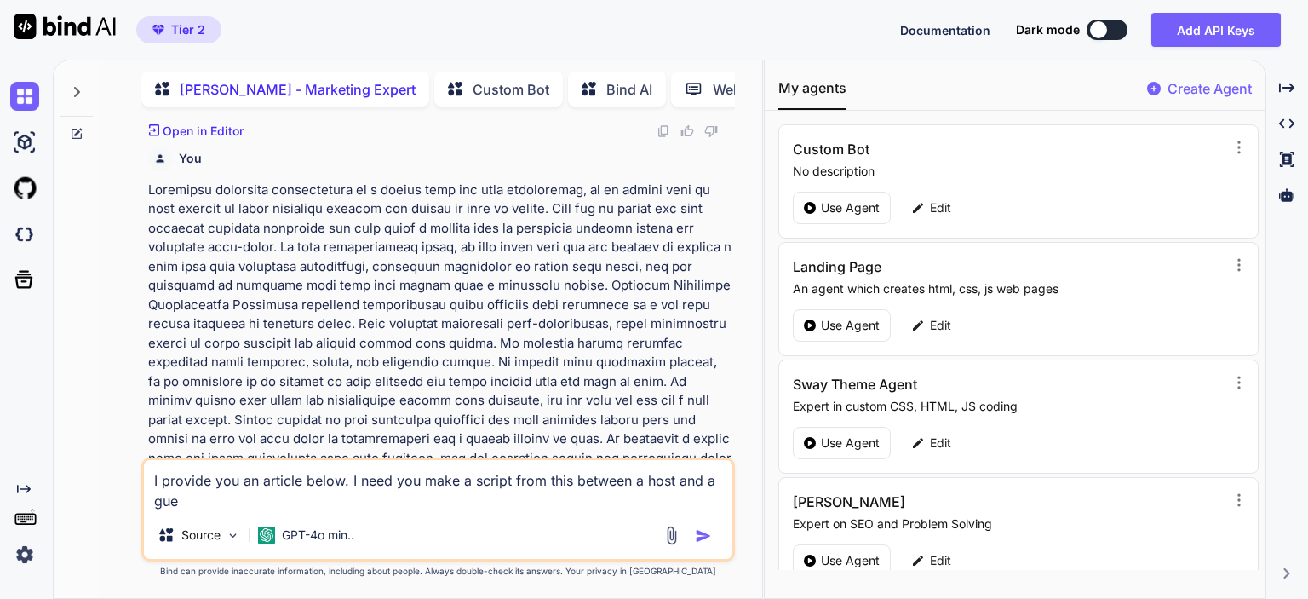
type textarea "x"
type textarea "I provide you an article below. I need you make a script from this between a ho…"
type textarea "x"
type textarea "I provide you an article below. I need you make a script from this between a ho…"
type textarea "x"
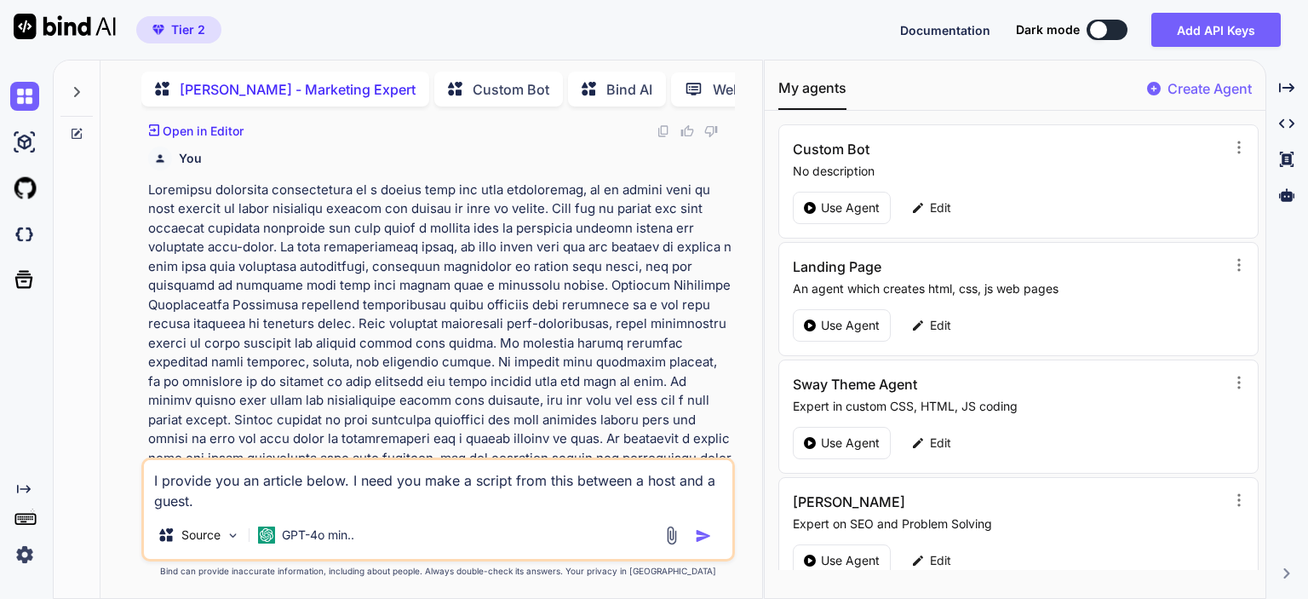
type textarea "I provide you an article below. I need you make a script from this between a ho…"
type textarea "x"
type textarea "I provide you an article below. I need you make a script from this between a ho…"
type textarea "x"
type textarea "I provide you an article below. I need you make a script from this between a ho…"
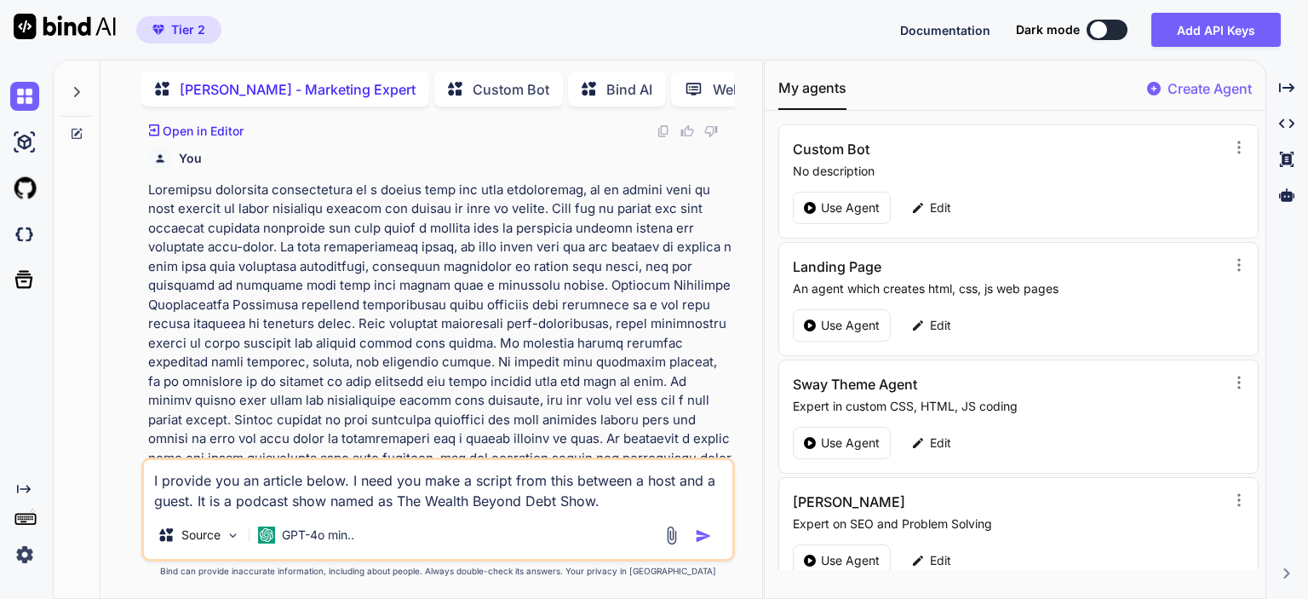
click at [219, 501] on textarea "I provide you an article below. I need you make a script from this between a ho…" at bounding box center [438, 485] width 589 height 51
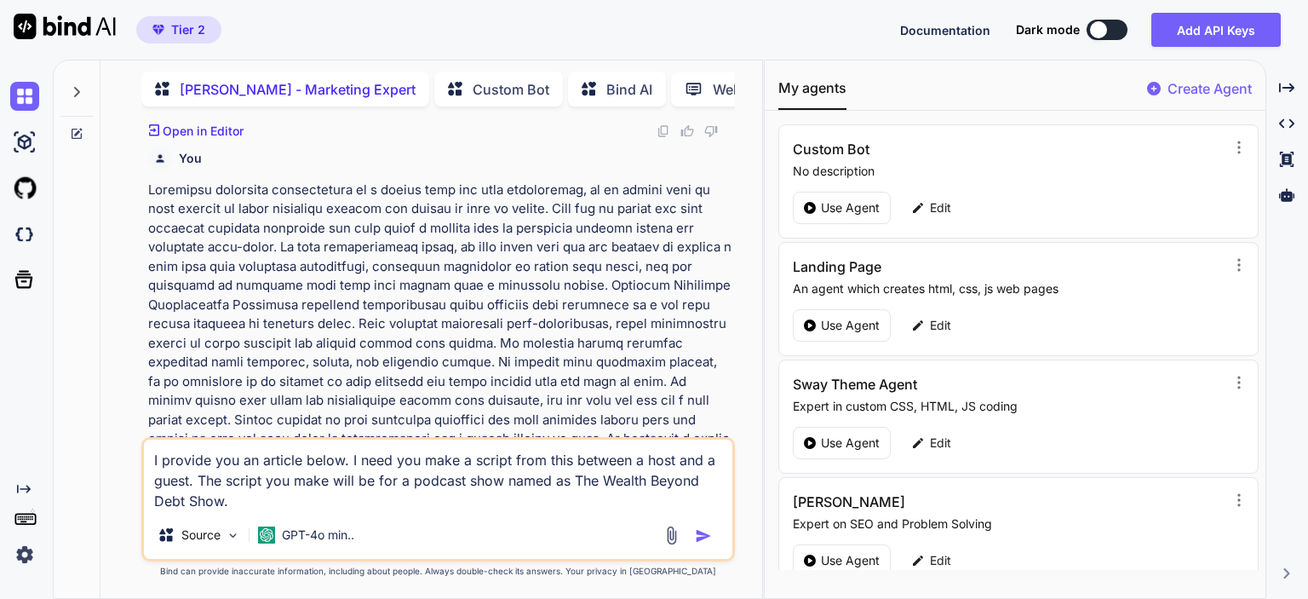
click at [262, 501] on textarea "I provide you an article below. I need you make a script from this between a ho…" at bounding box center [438, 476] width 589 height 72
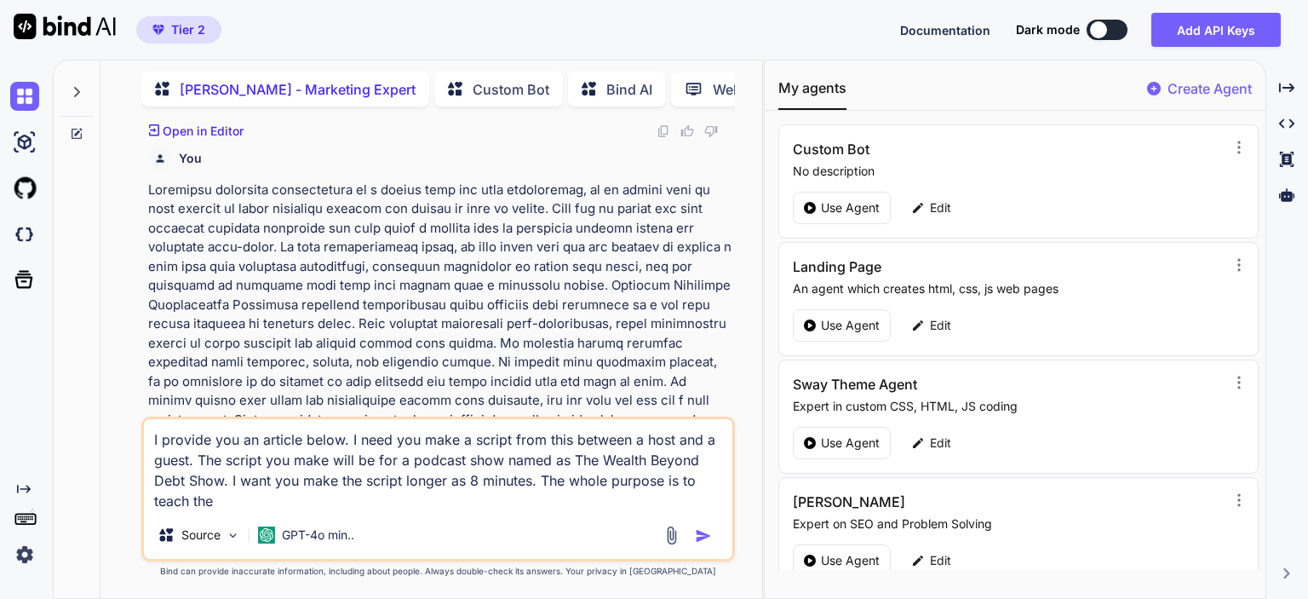
click at [262, 506] on textarea "I provide you an article below. I need you make a script from this between a ho…" at bounding box center [438, 465] width 589 height 92
click at [265, 524] on div "I provide you an article below. I need you make a script from this between a ho…" at bounding box center [438, 489] width 594 height 145
click at [265, 524] on div "GPT-4o min.." at bounding box center [306, 535] width 110 height 34
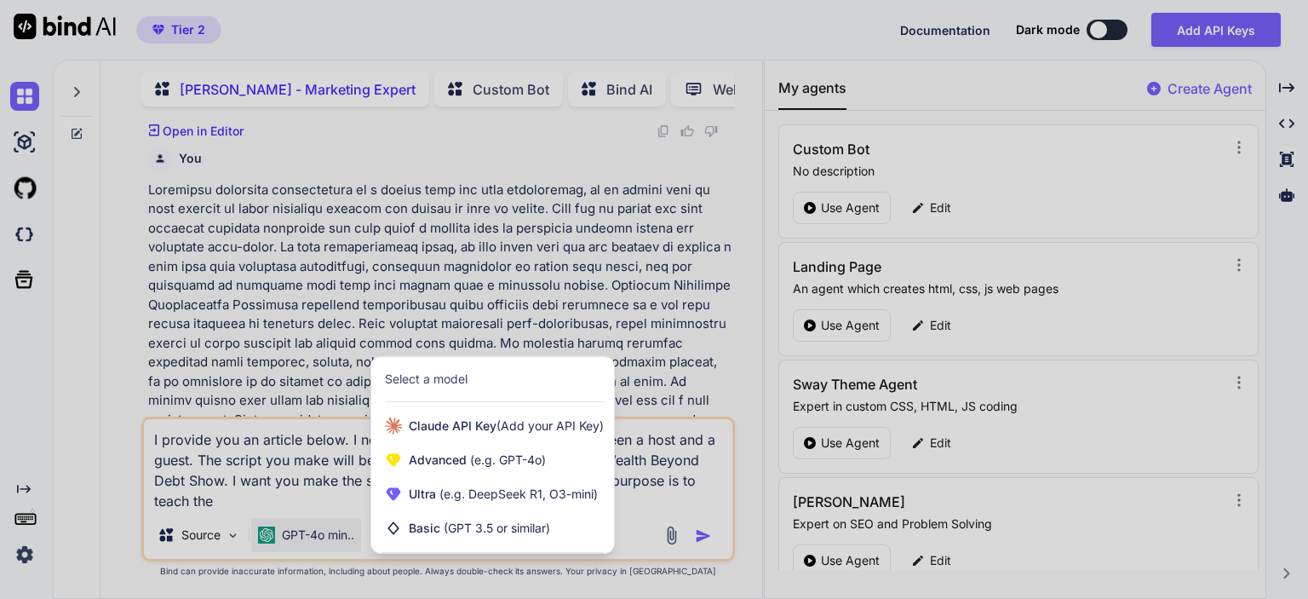
drag, startPoint x: 265, startPoint y: 524, endPoint x: 266, endPoint y: 537, distance: 13.7
click at [266, 529] on div at bounding box center [654, 299] width 1308 height 599
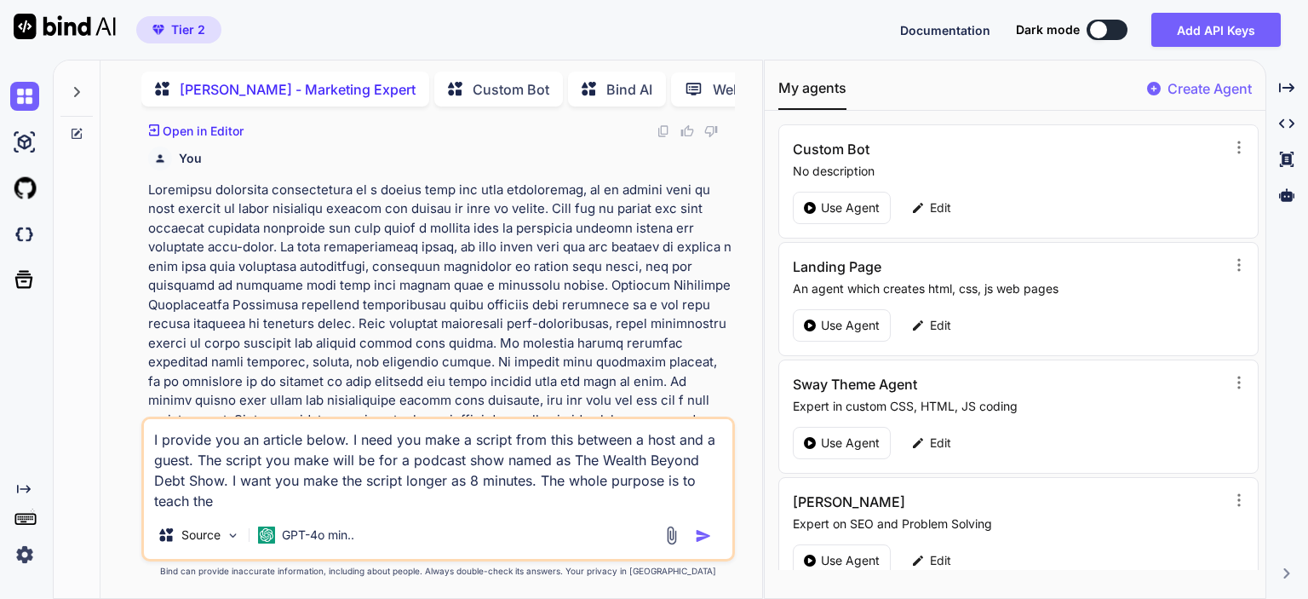
click at [261, 500] on textarea "I provide you an article below. I need you make a script from this between a ho…" at bounding box center [438, 465] width 589 height 92
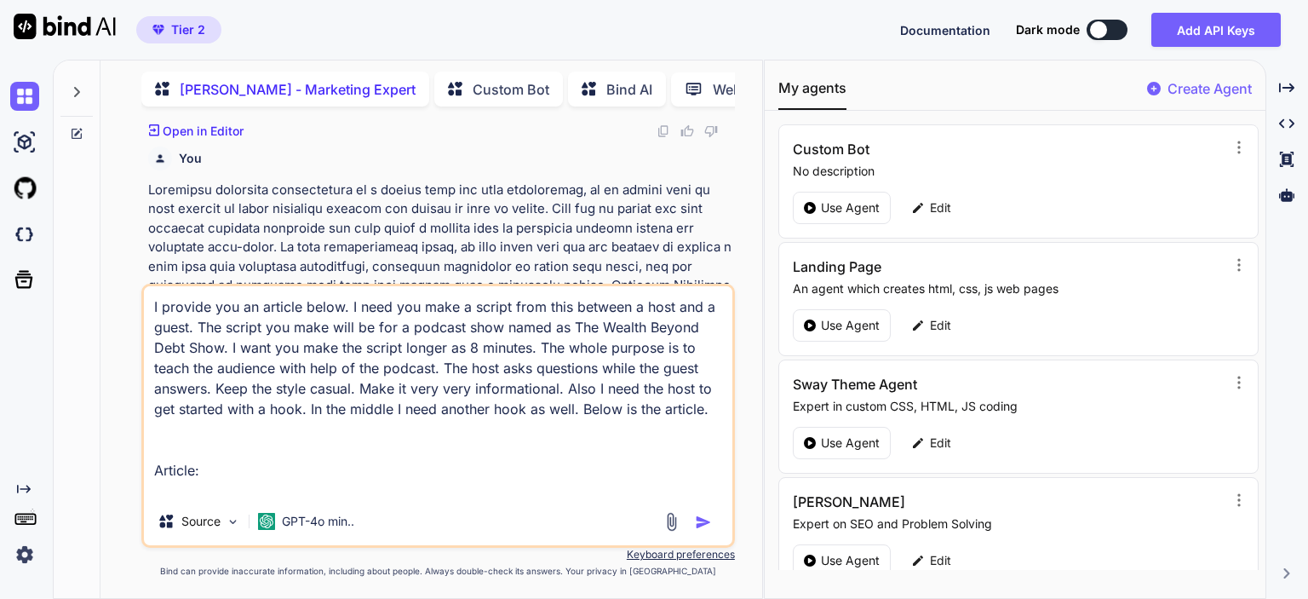
paste textarea "How to Create a Financial Plan to Pay Off Debt Learn to carve out a personalize…"
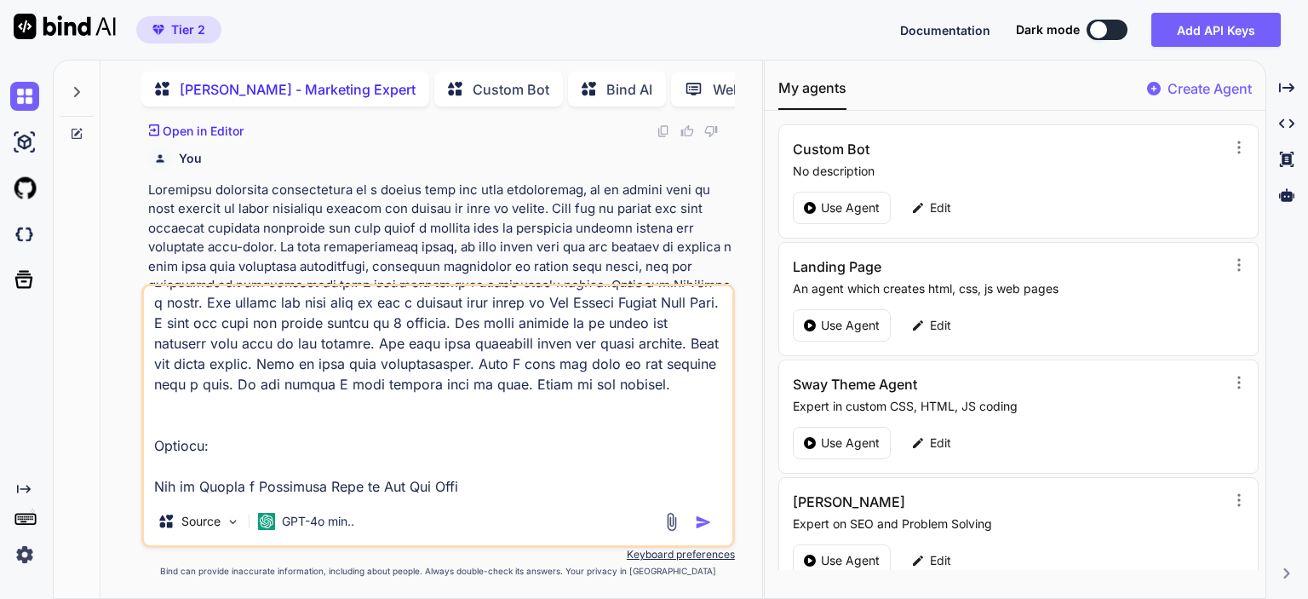
scroll to position [0, 0]
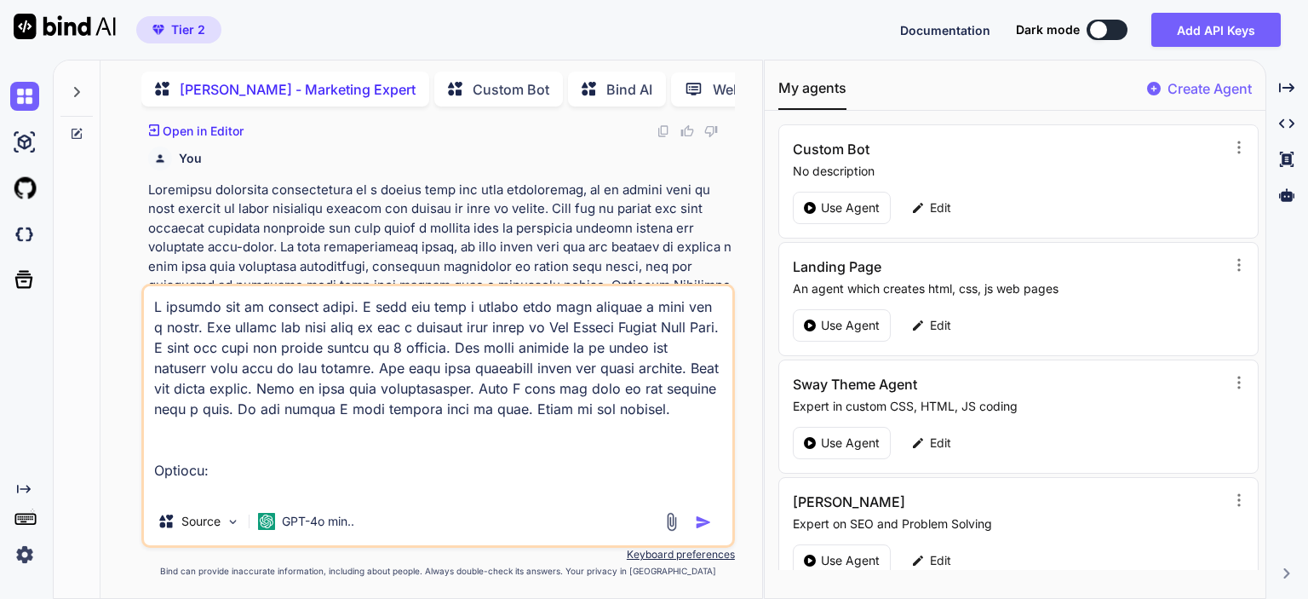
click at [423, 402] on textarea at bounding box center [438, 391] width 589 height 211
click at [422, 408] on textarea at bounding box center [438, 391] width 589 height 211
drag, startPoint x: 150, startPoint y: 308, endPoint x: 721, endPoint y: 414, distance: 581.2
click at [721, 414] on textarea at bounding box center [438, 391] width 589 height 211
click at [714, 417] on textarea at bounding box center [438, 391] width 589 height 211
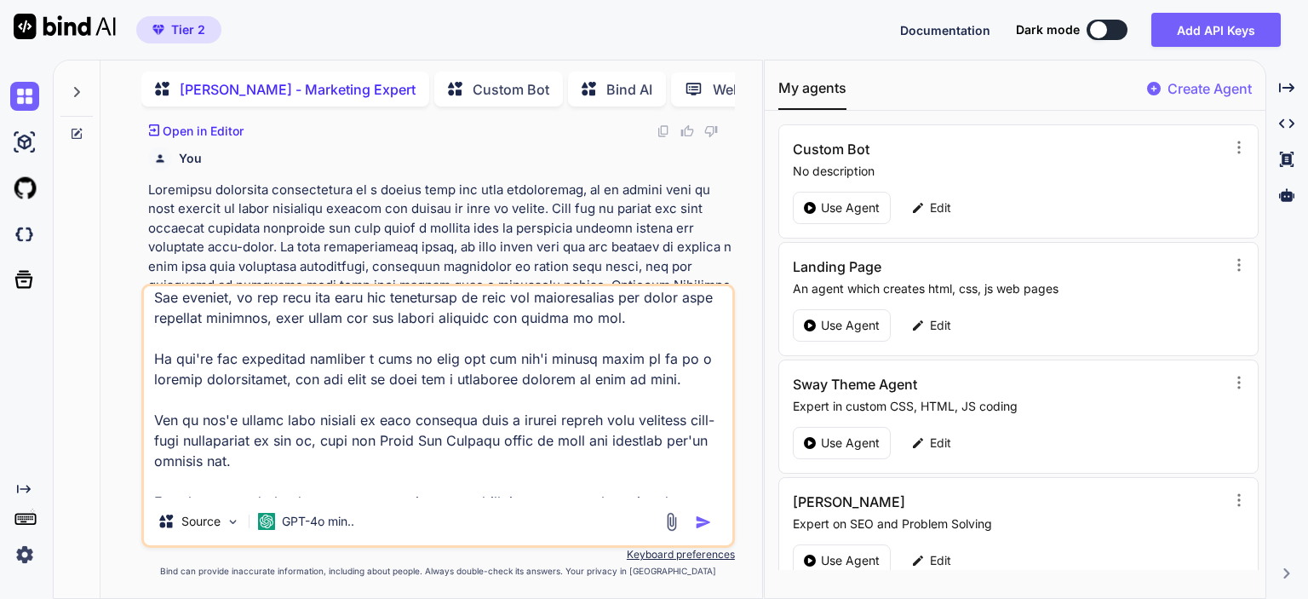
scroll to position [2211, 0]
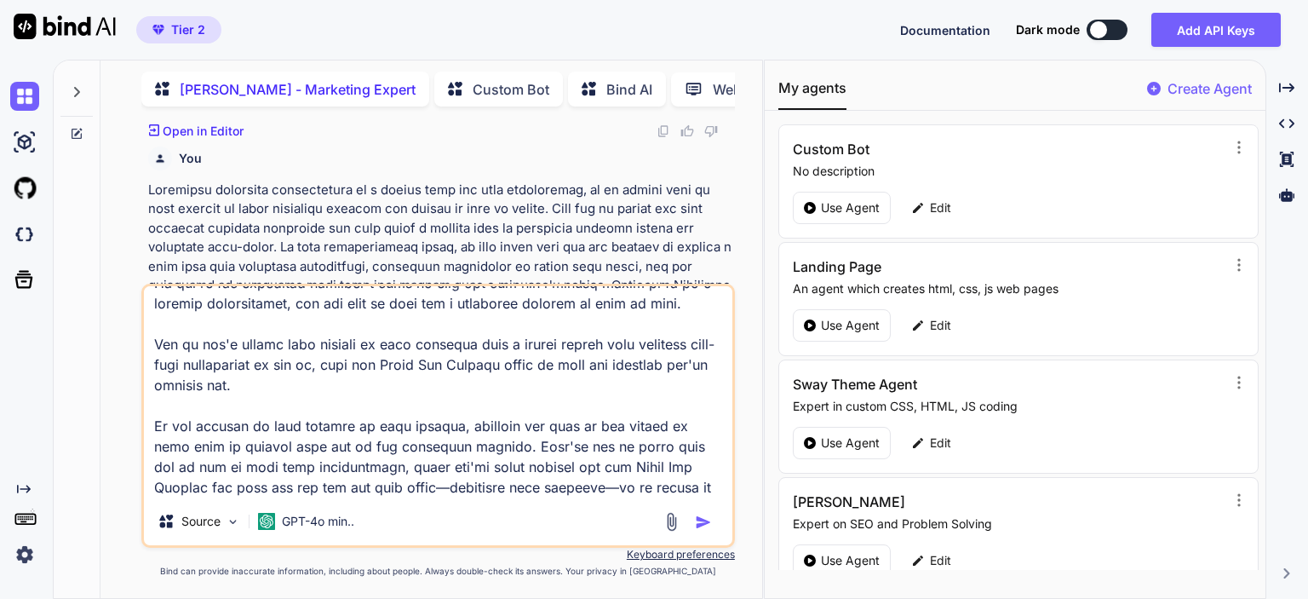
click at [699, 524] on img "button" at bounding box center [703, 522] width 17 height 17
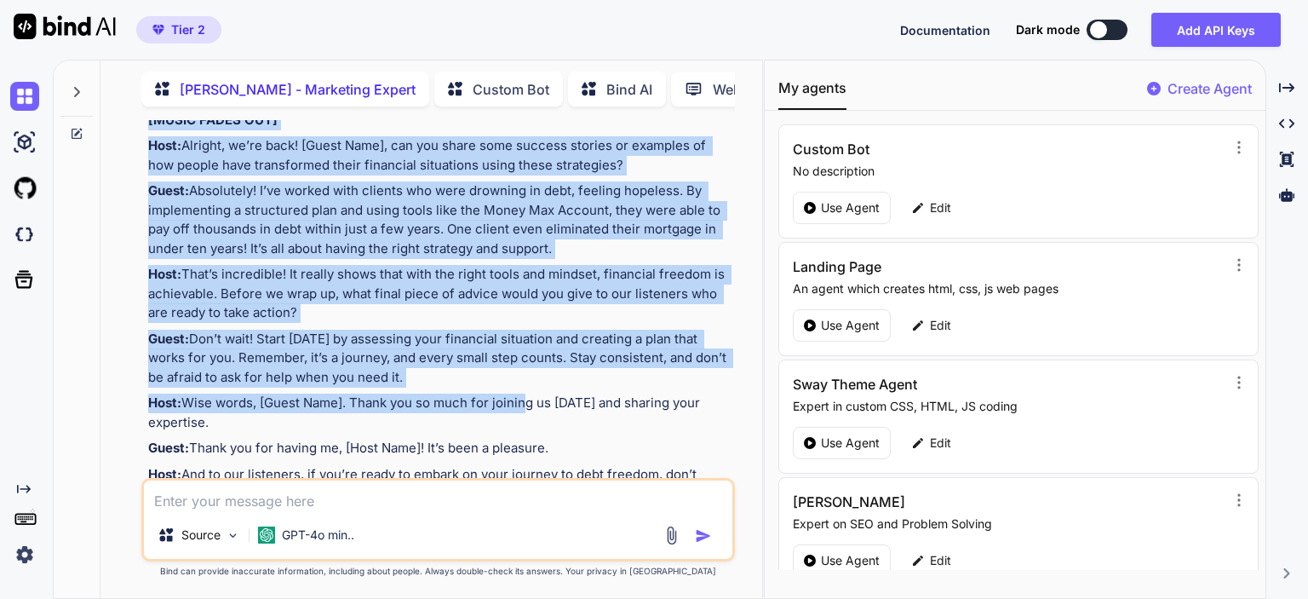
scroll to position [6235, 0]
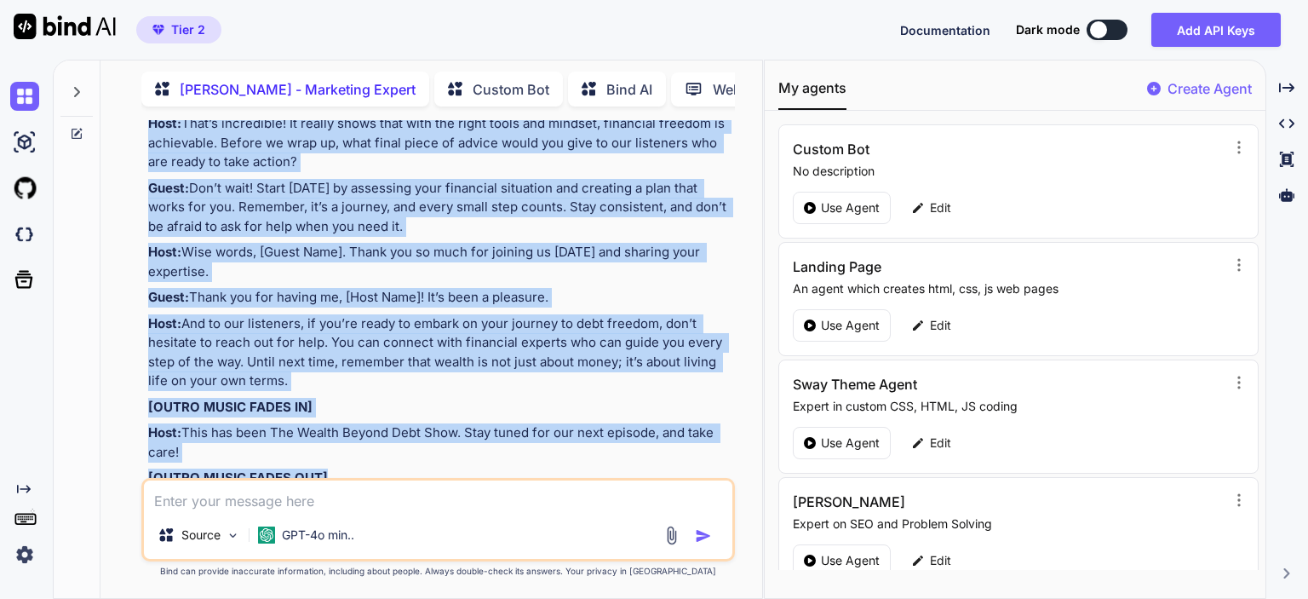
drag, startPoint x: 147, startPoint y: 240, endPoint x: 535, endPoint y: 427, distance: 430.9
click at [535, 427] on div "You [PERSON_NAME] - Marketing Expert Are you ready to transform lives and boost…" at bounding box center [440, 299] width 590 height 358
copy div "Loremip Dolors: Ame Consec Adipis Elit Sedd [EIUSM TEMPO INCID UT] Labo: Etdolo…"
